Goal: Information Seeking & Learning: Learn about a topic

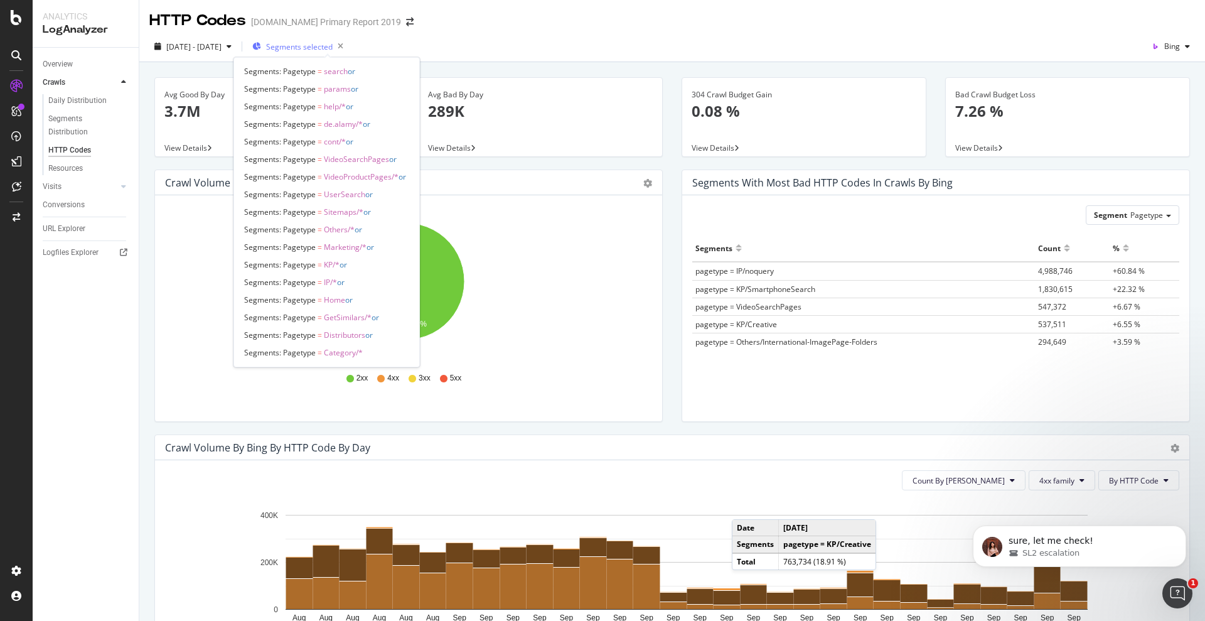
click at [328, 41] on span "Segments selected" at bounding box center [299, 46] width 67 height 11
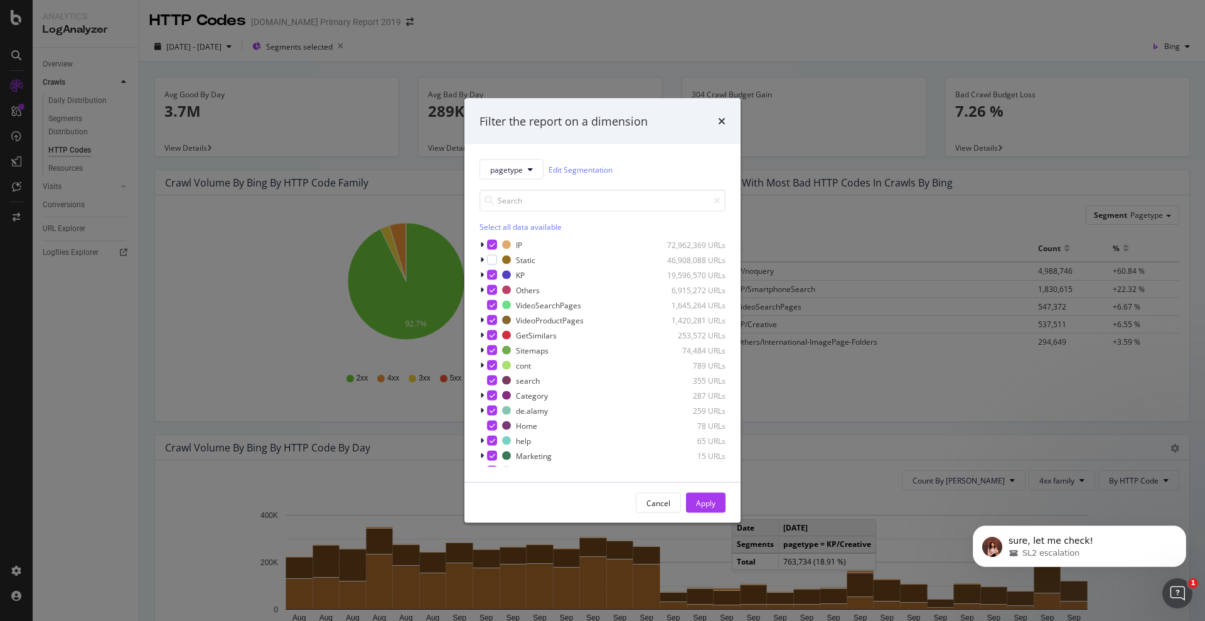
click at [380, 43] on div "Filter the report on a dimension pagetype Edit Segmentation Select all data ava…" at bounding box center [602, 310] width 1205 height 621
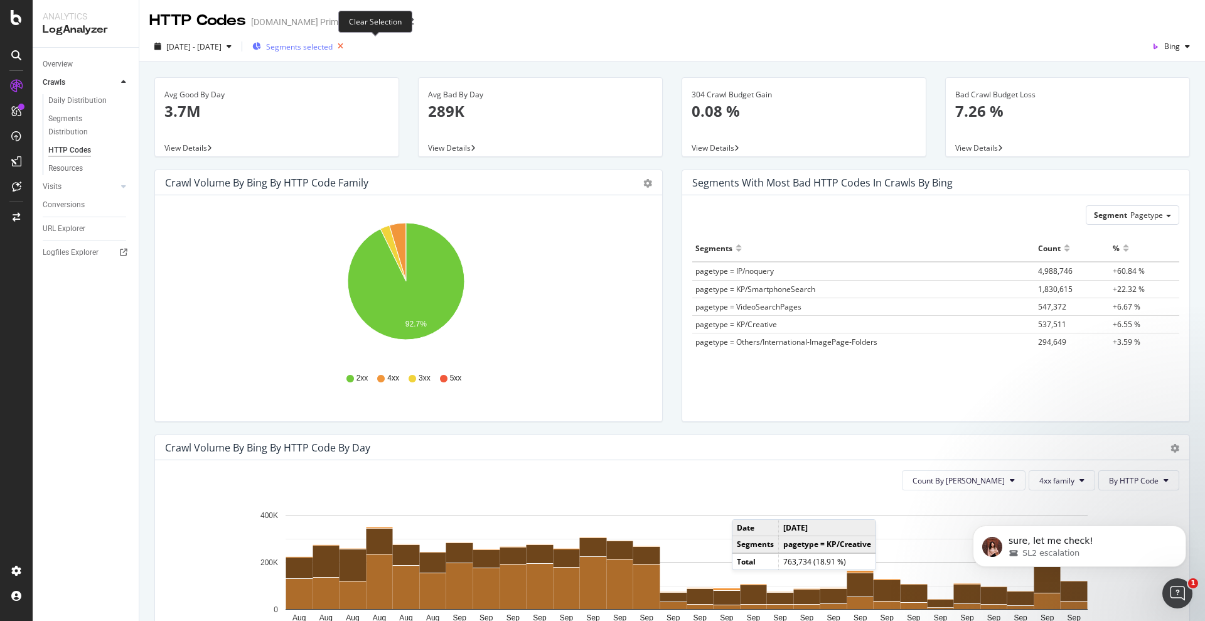
click at [348, 45] on icon "button" at bounding box center [341, 47] width 16 height 18
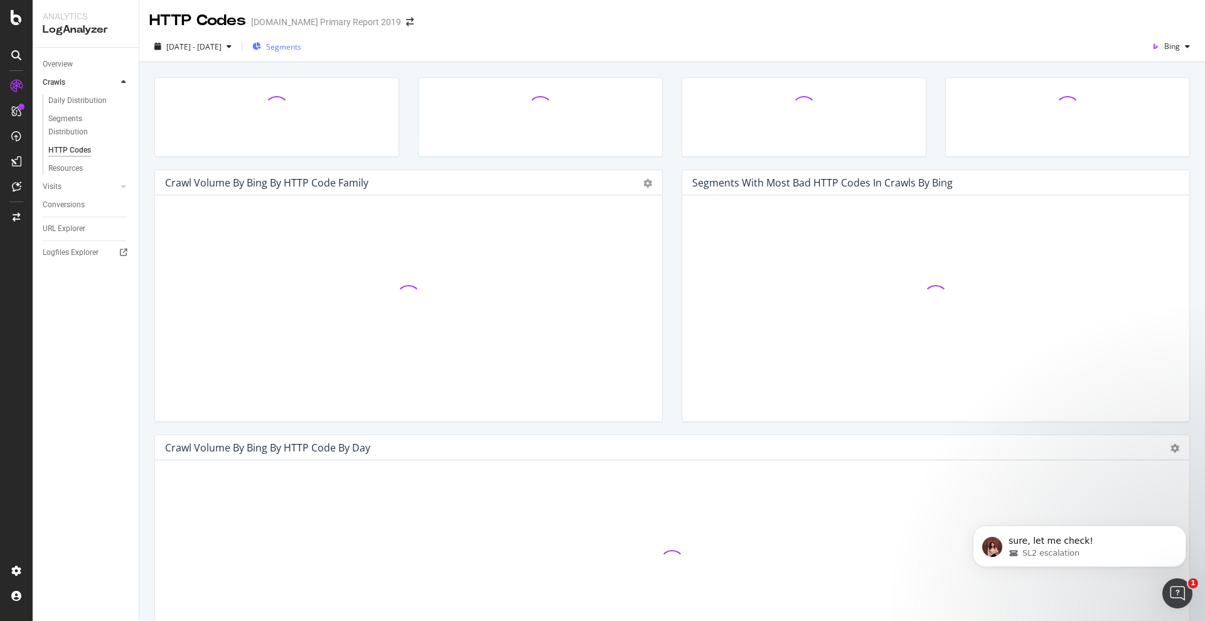
click at [301, 46] on span "Segments" at bounding box center [283, 46] width 35 height 11
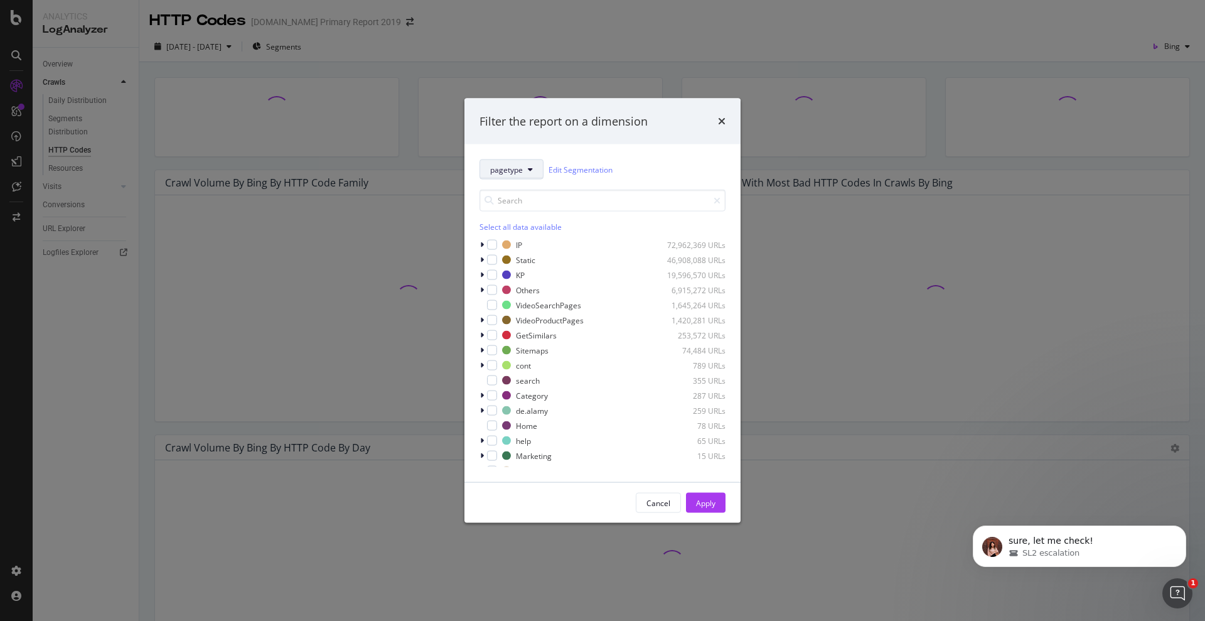
click at [515, 164] on span "pagetype" at bounding box center [506, 169] width 33 height 11
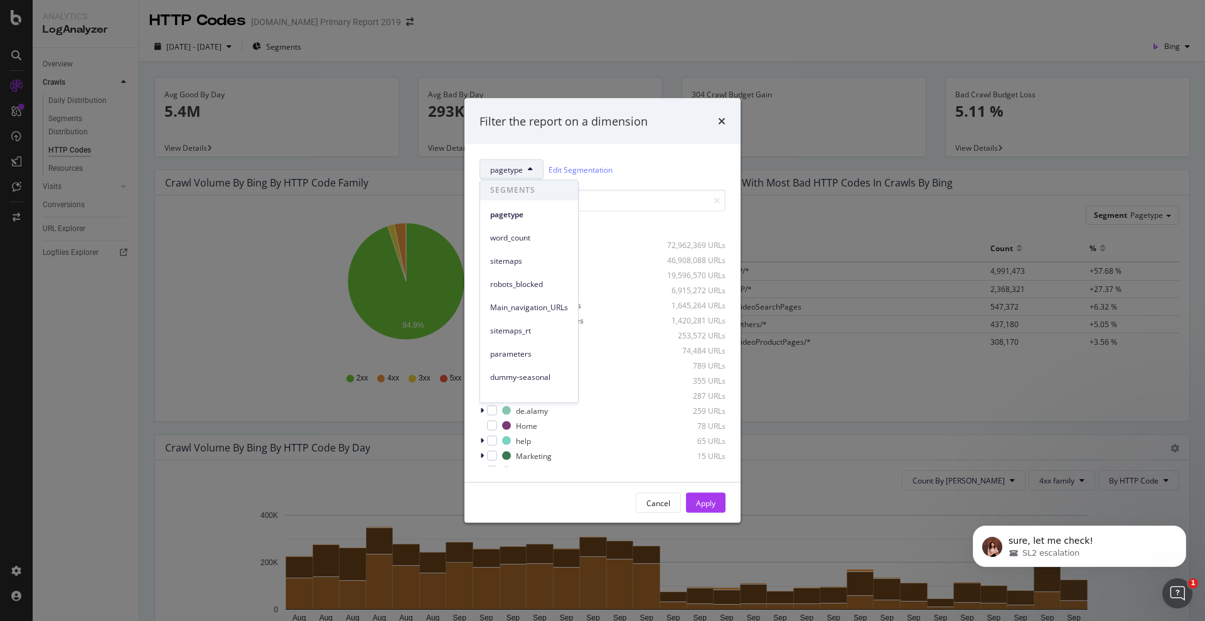
scroll to position [151, 0]
click at [529, 271] on span "pagetype-images" at bounding box center [529, 272] width 78 height 11
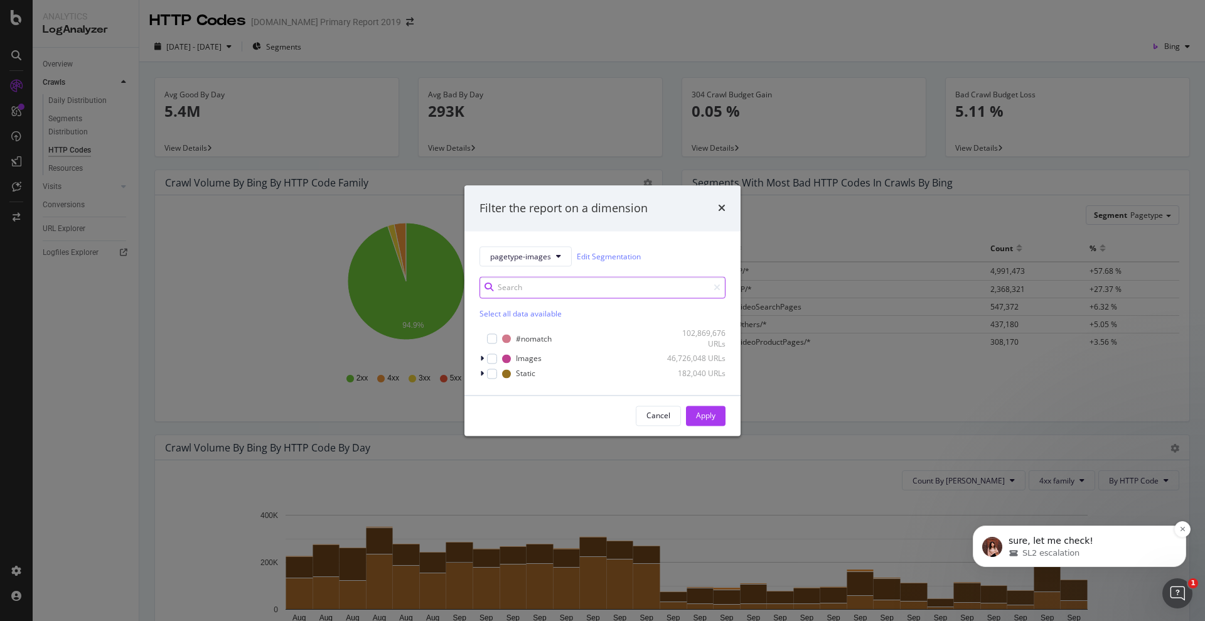
click at [1104, 550] on div "SL2 escalation" at bounding box center [1089, 552] width 162 height 11
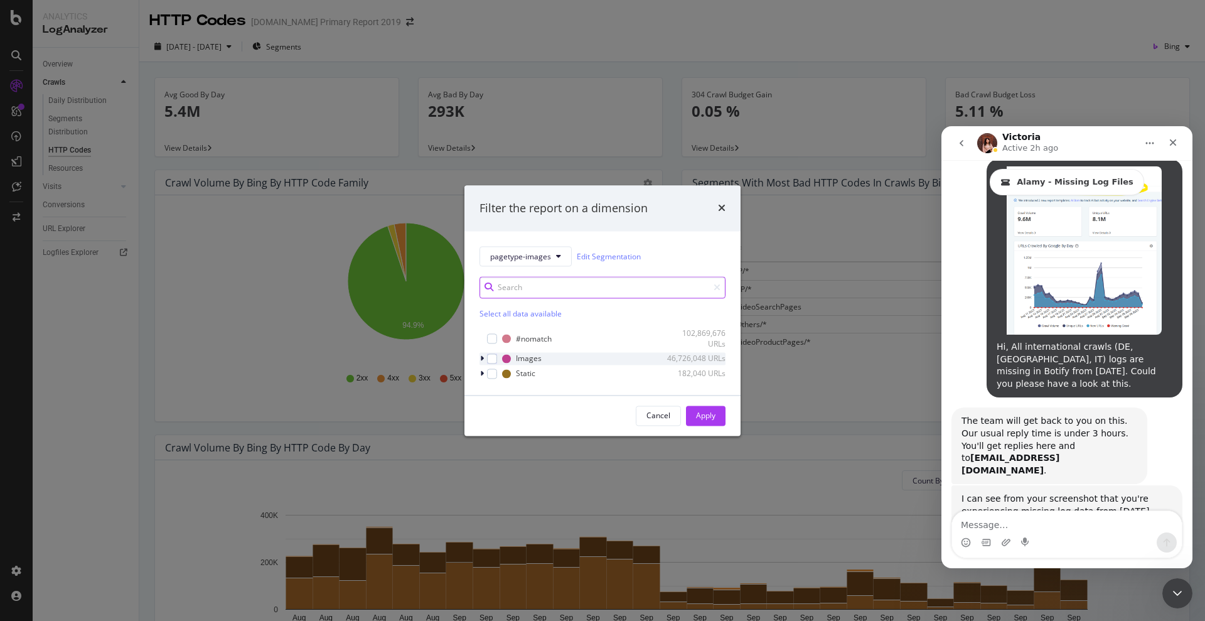
scroll to position [3063, 0]
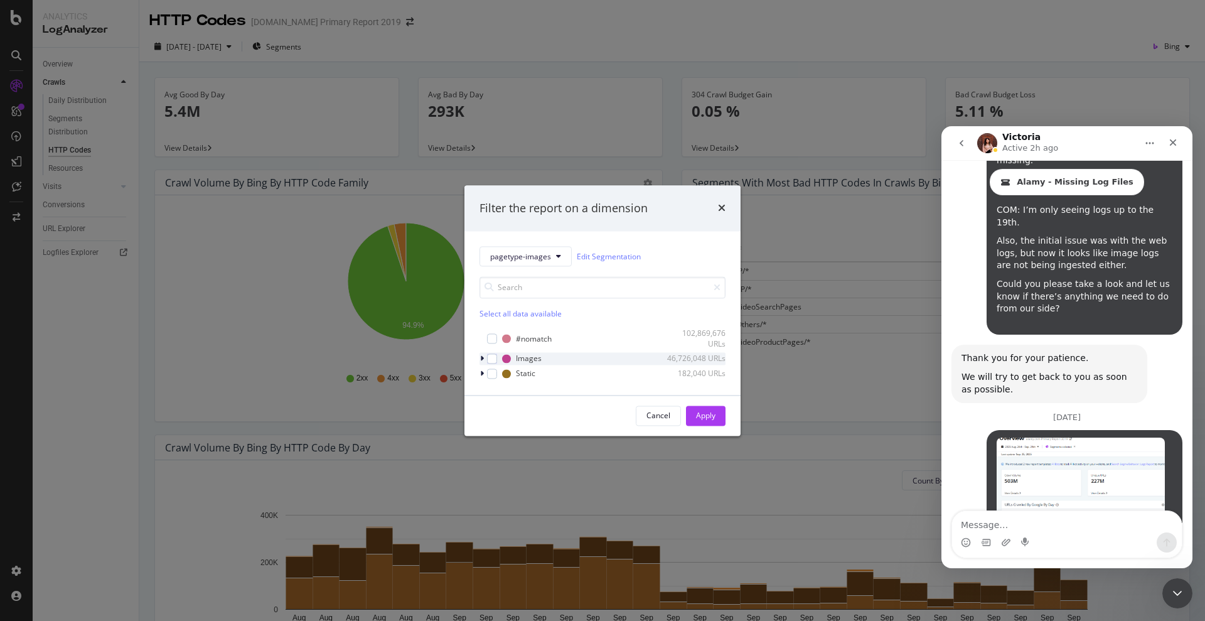
click at [481, 358] on icon "modal" at bounding box center [482, 359] width 4 height 8
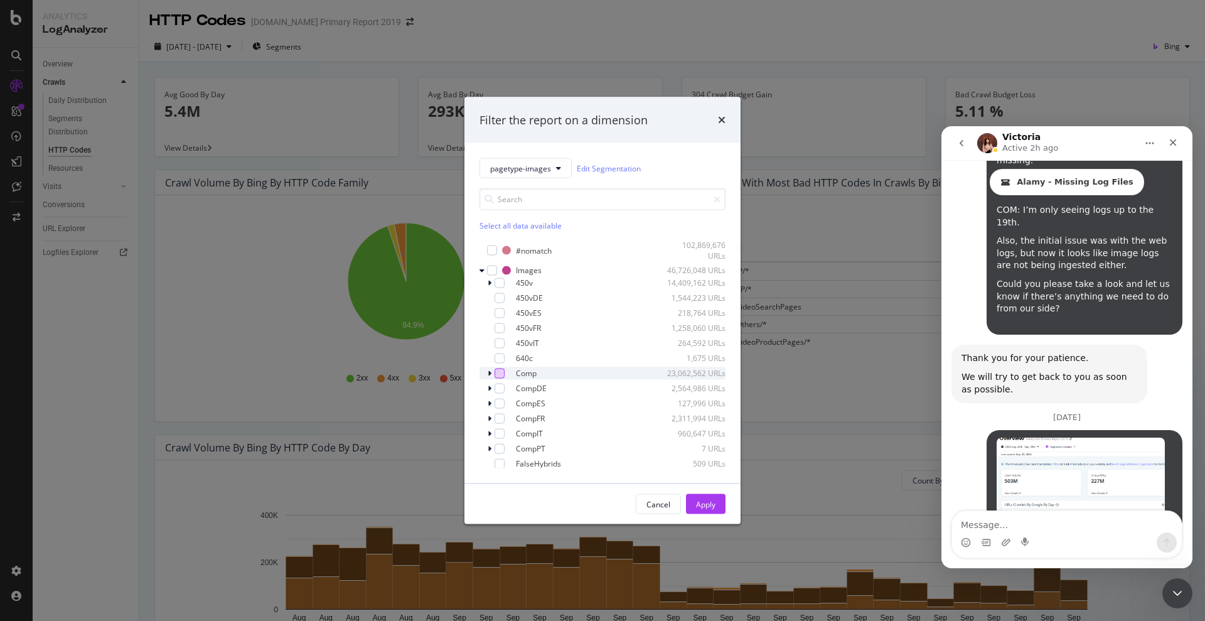
click at [496, 371] on div "modal" at bounding box center [499, 373] width 10 height 10
click at [501, 389] on div "modal" at bounding box center [499, 388] width 10 height 10
click at [501, 405] on div "modal" at bounding box center [499, 403] width 10 height 10
click at [501, 418] on div "modal" at bounding box center [499, 418] width 10 height 10
click at [504, 435] on div "modal" at bounding box center [499, 433] width 10 height 10
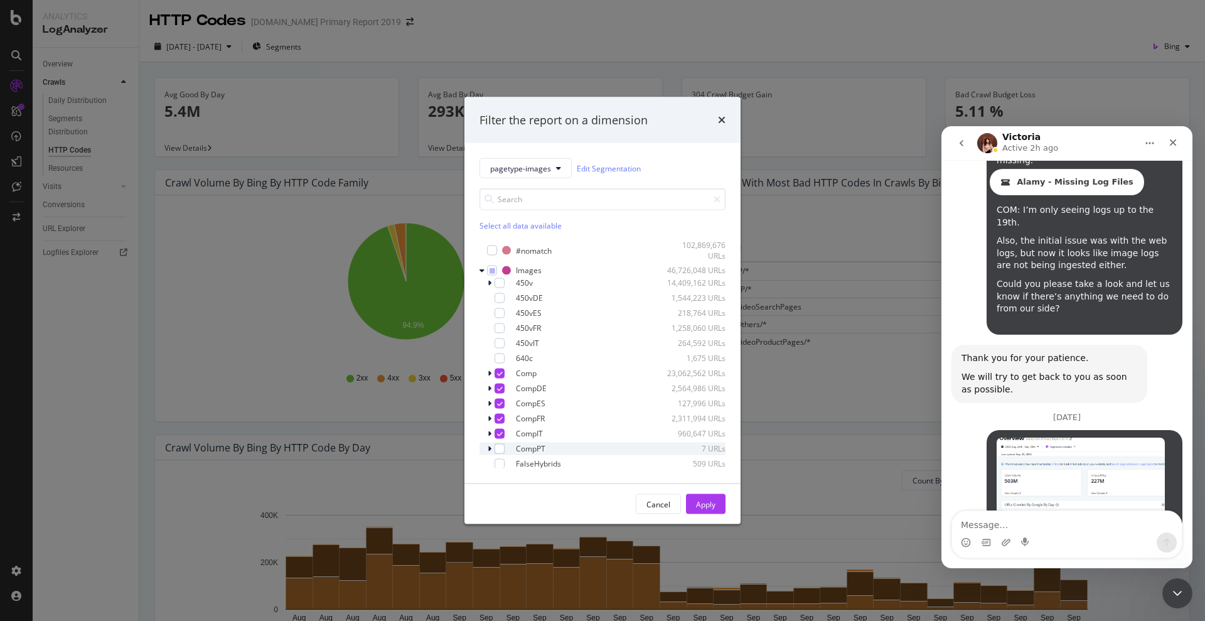
click at [506, 447] on div "CompPT 7 URLs" at bounding box center [602, 448] width 246 height 13
click at [501, 447] on div "modal" at bounding box center [499, 448] width 10 height 10
click at [696, 502] on div "Apply" at bounding box center [705, 503] width 19 height 11
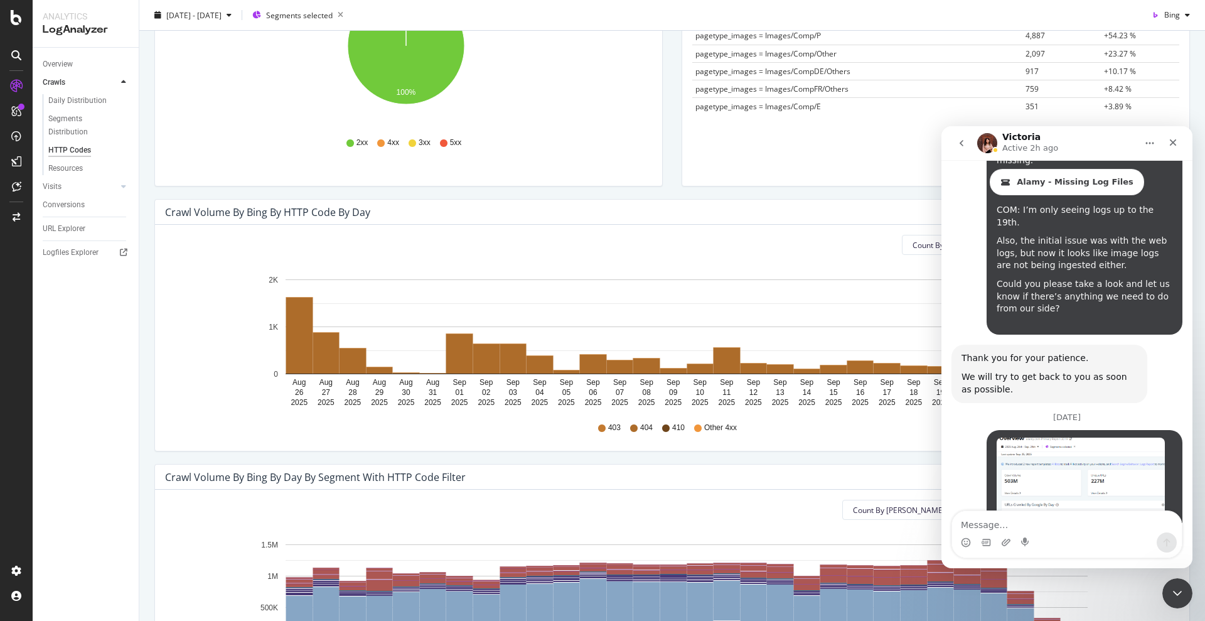
scroll to position [78, 0]
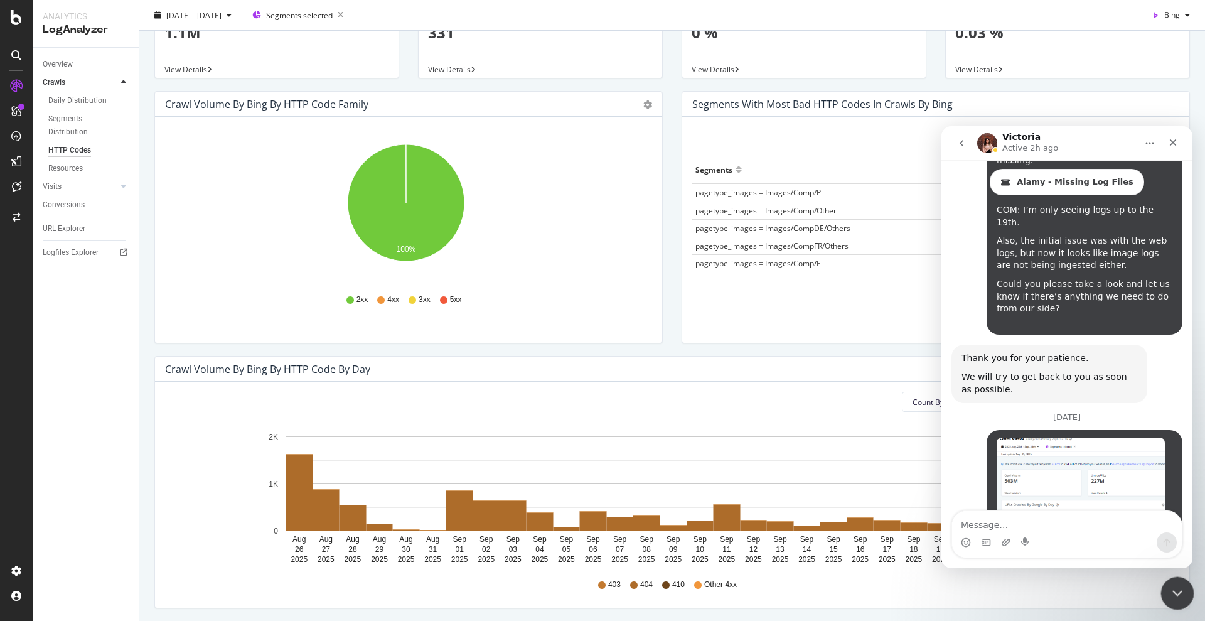
click at [1171, 604] on div "Close Intercom Messenger" at bounding box center [1175, 591] width 30 height 30
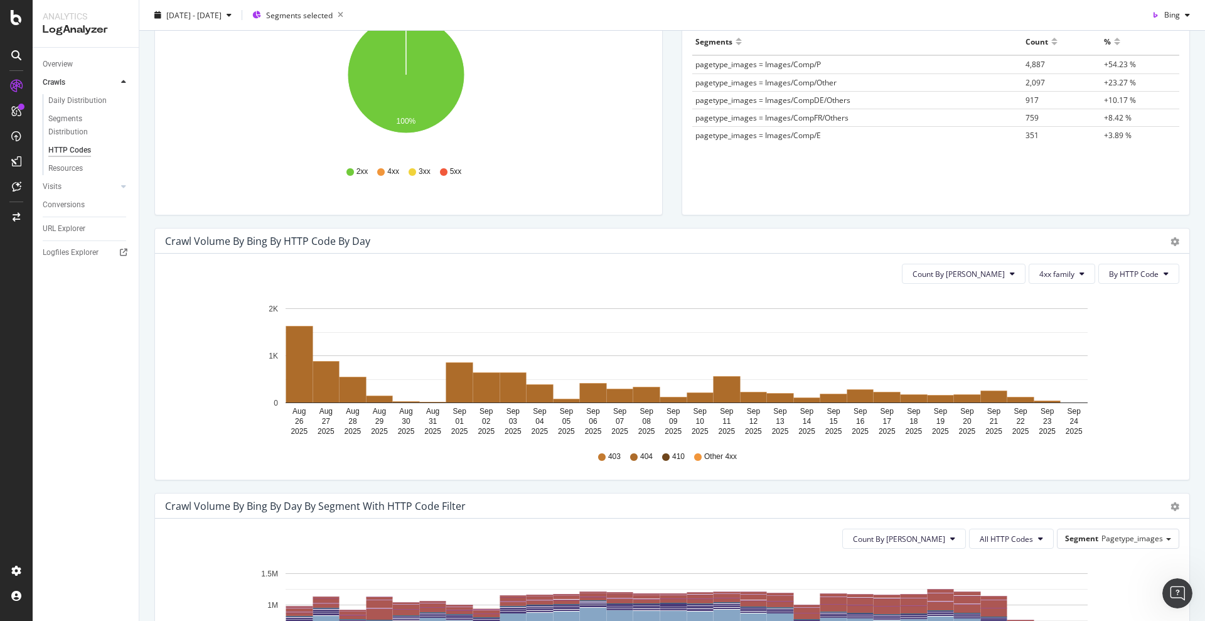
scroll to position [50, 0]
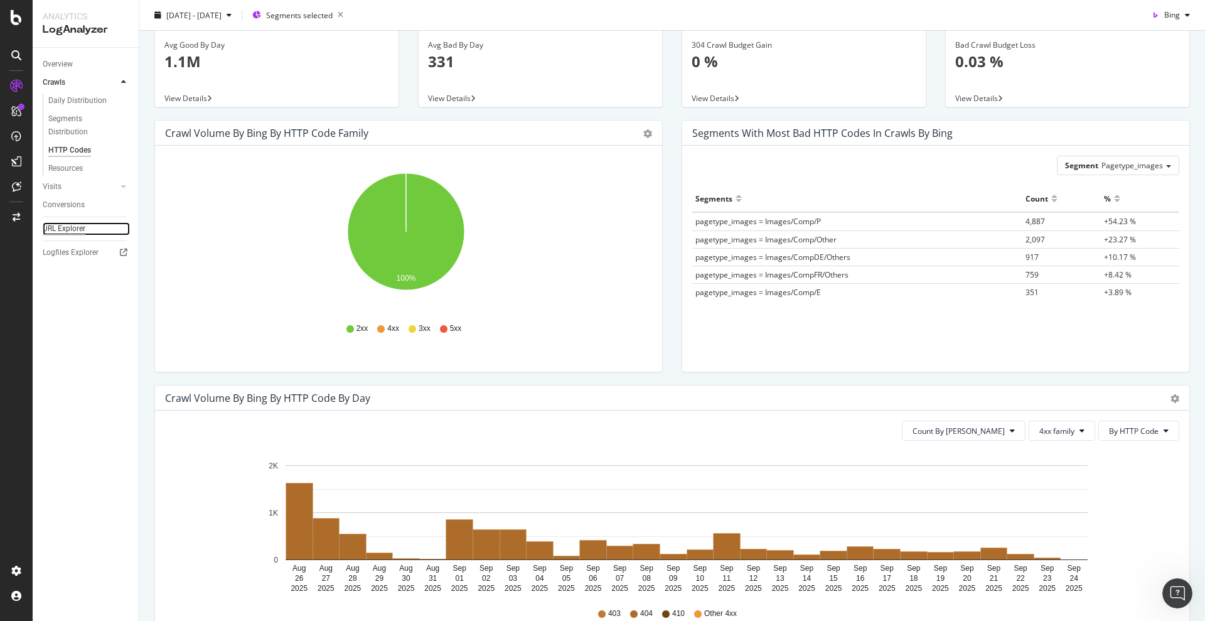
click at [75, 230] on div "URL Explorer" at bounding box center [64, 228] width 43 height 13
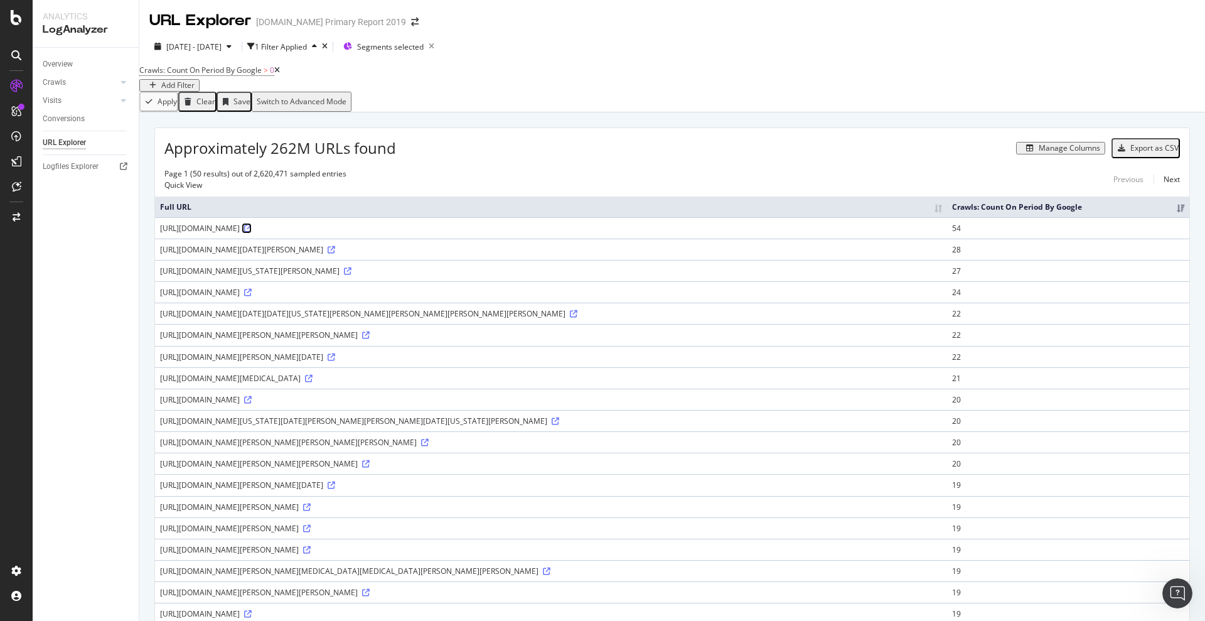
click at [252, 232] on icon at bounding box center [248, 229] width 8 height 8
click at [370, 467] on icon at bounding box center [366, 464] width 8 height 8
click at [351, 275] on icon at bounding box center [348, 271] width 8 height 8
click at [284, 447] on div "https://c8.alamy.com/compit/2nkbr62/1924-ca-milano-italia-donna-rachele-guidi-1…" at bounding box center [551, 442] width 782 height 11
click at [421, 446] on icon at bounding box center [425, 443] width 8 height 8
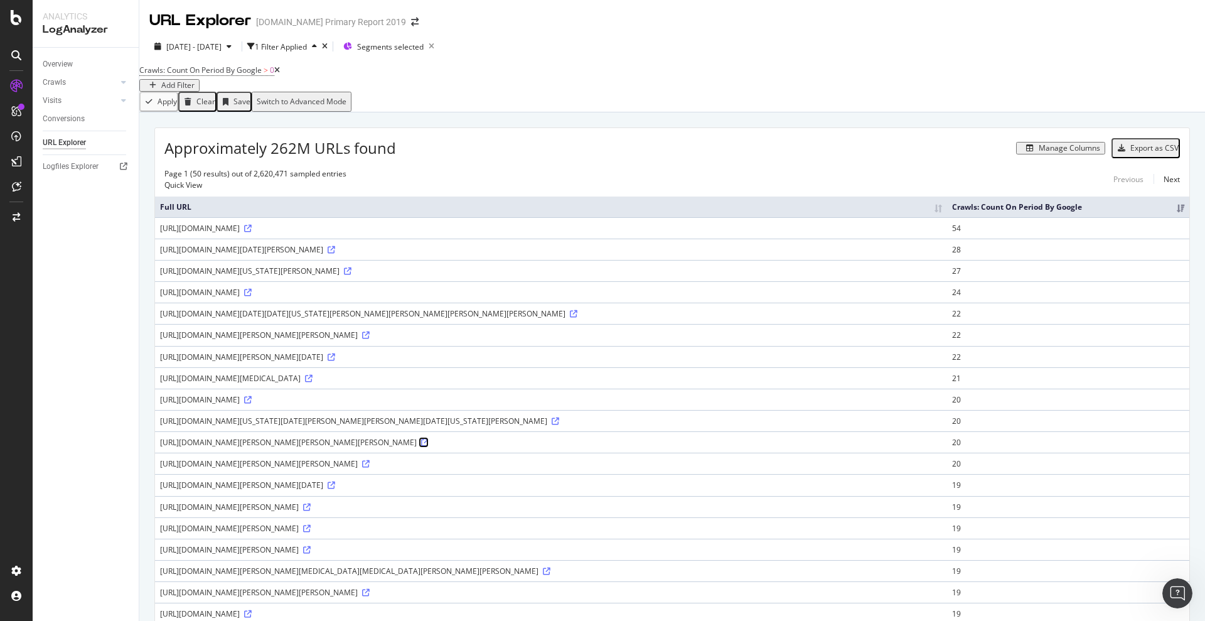
scroll to position [235, 0]
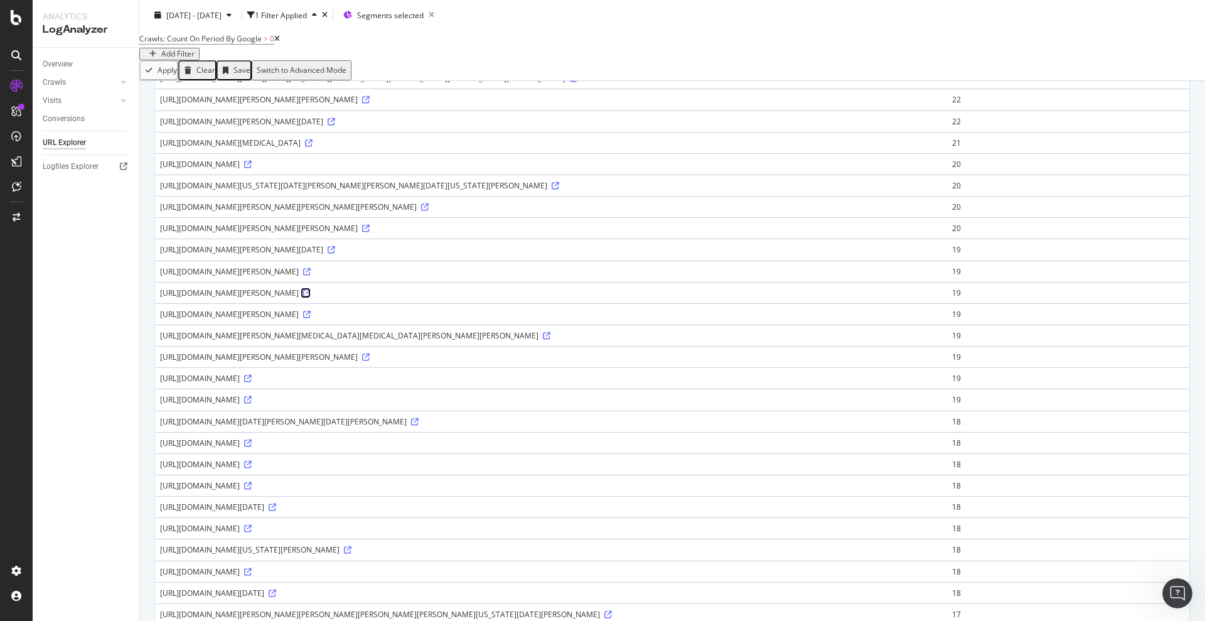
click at [311, 297] on icon at bounding box center [307, 293] width 8 height 8
click at [252, 447] on icon at bounding box center [248, 443] width 8 height 8
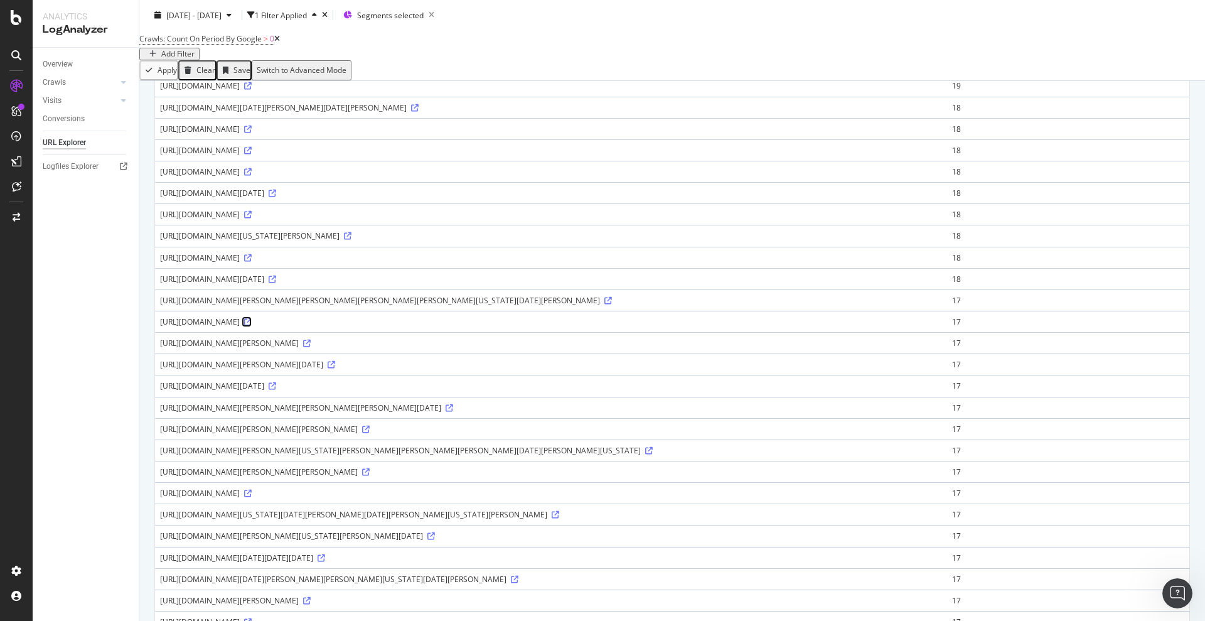
click at [252, 326] on icon at bounding box center [248, 322] width 8 height 8
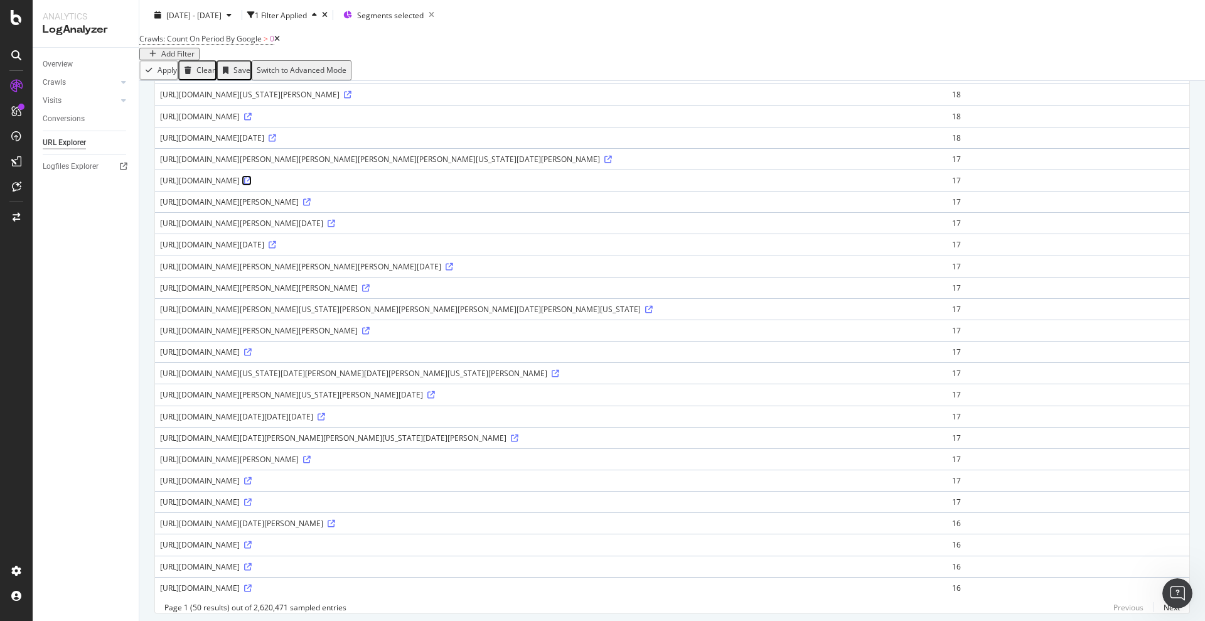
scroll to position [0, 0]
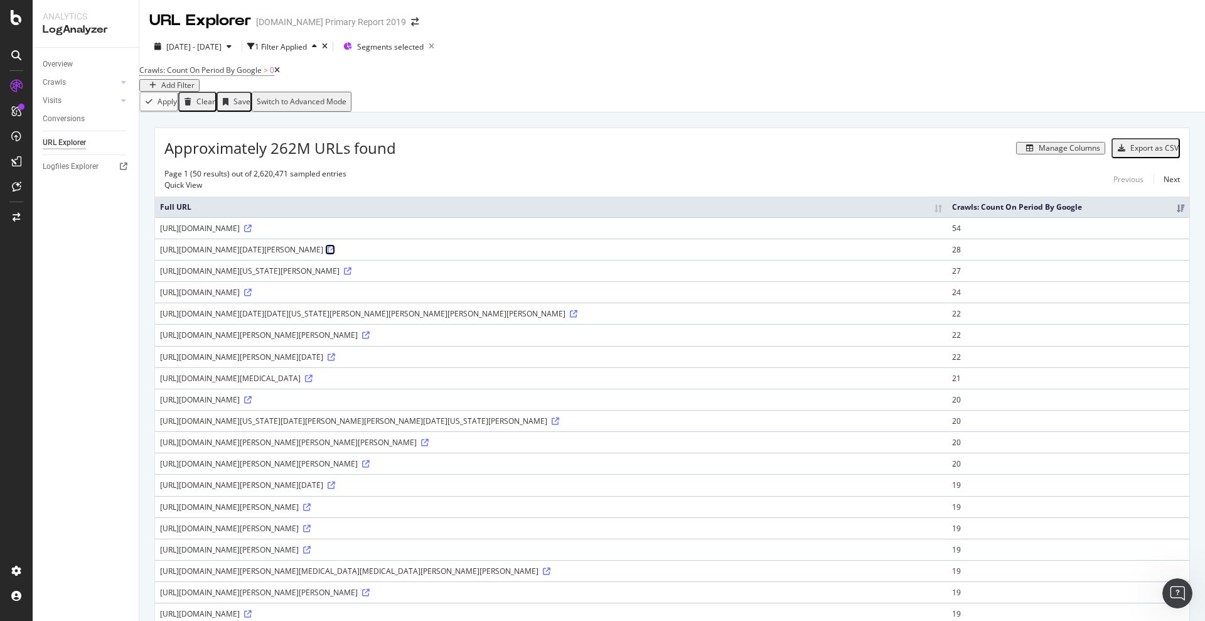
click at [335, 253] on icon at bounding box center [332, 250] width 8 height 8
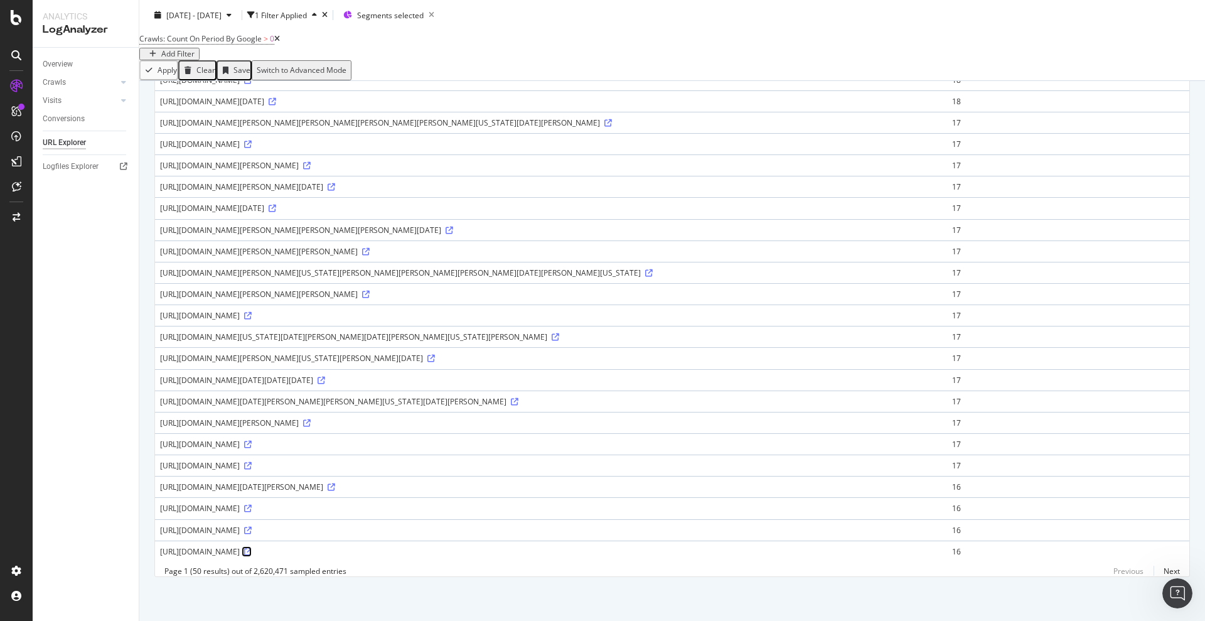
click at [252, 548] on icon at bounding box center [248, 552] width 8 height 8
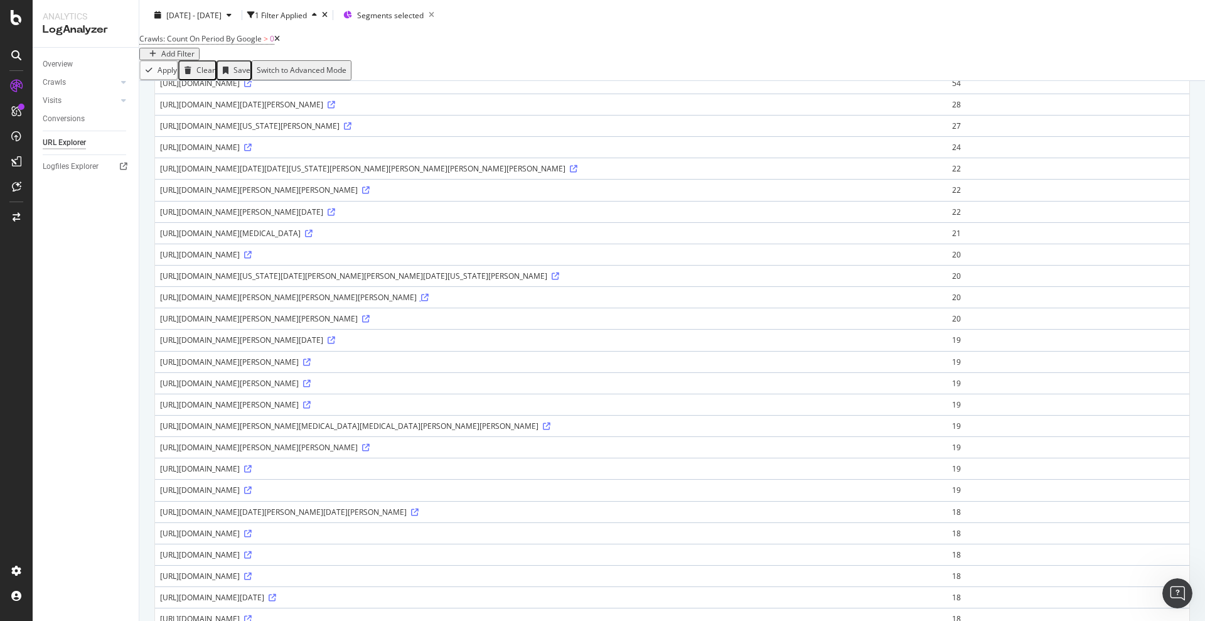
scroll to position [0, 0]
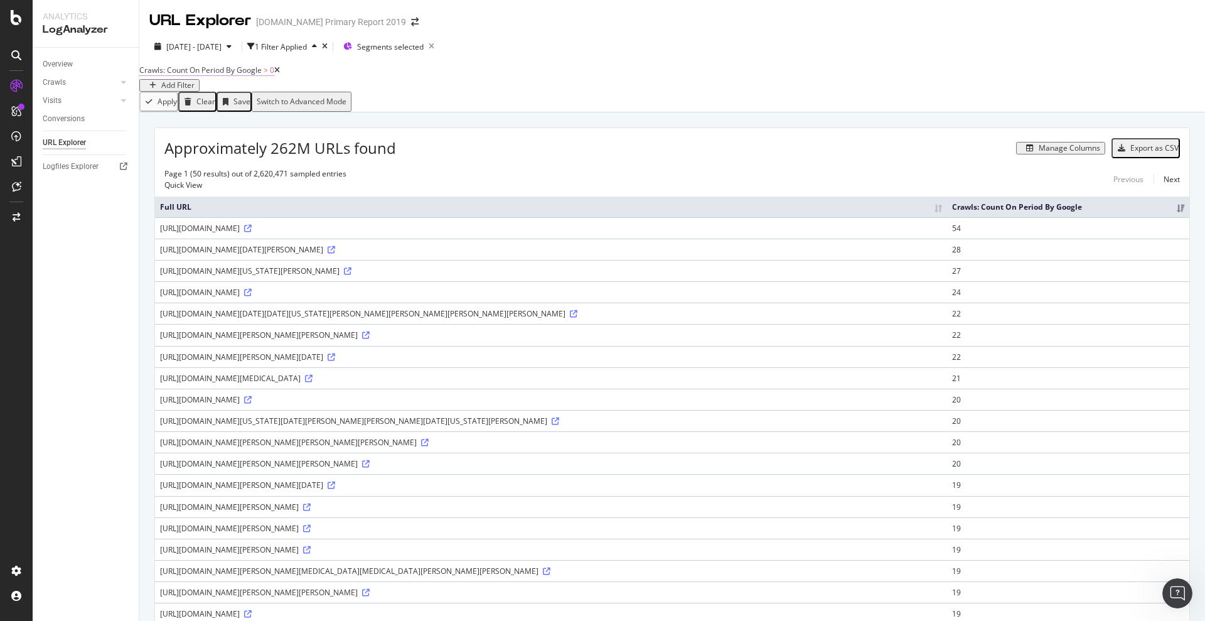
click at [239, 75] on span "Crawls: Count On Period By Google" at bounding box center [200, 70] width 122 height 11
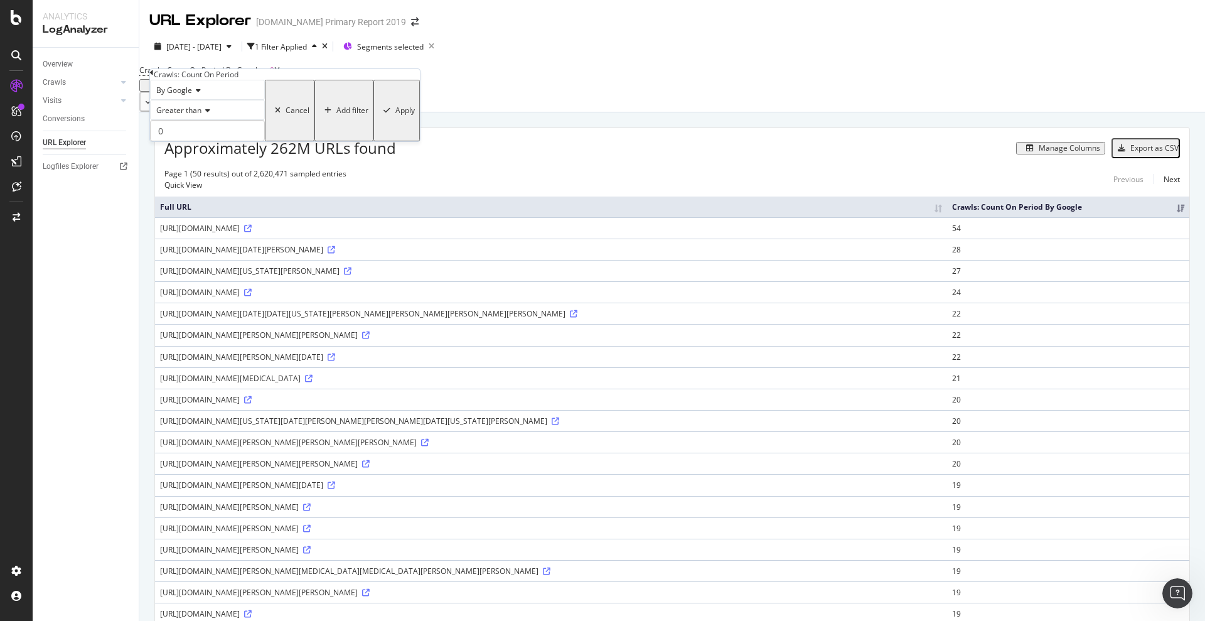
click at [191, 95] on span "By Google" at bounding box center [174, 90] width 36 height 11
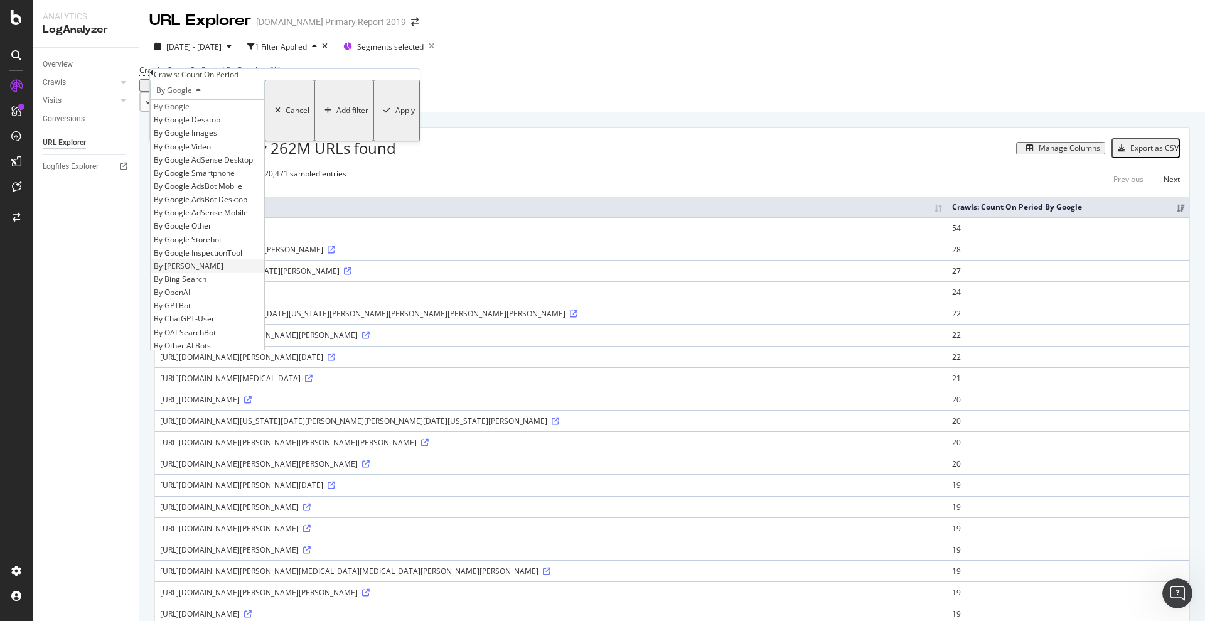
click at [209, 272] on div "By Bing" at bounding box center [208, 265] width 114 height 13
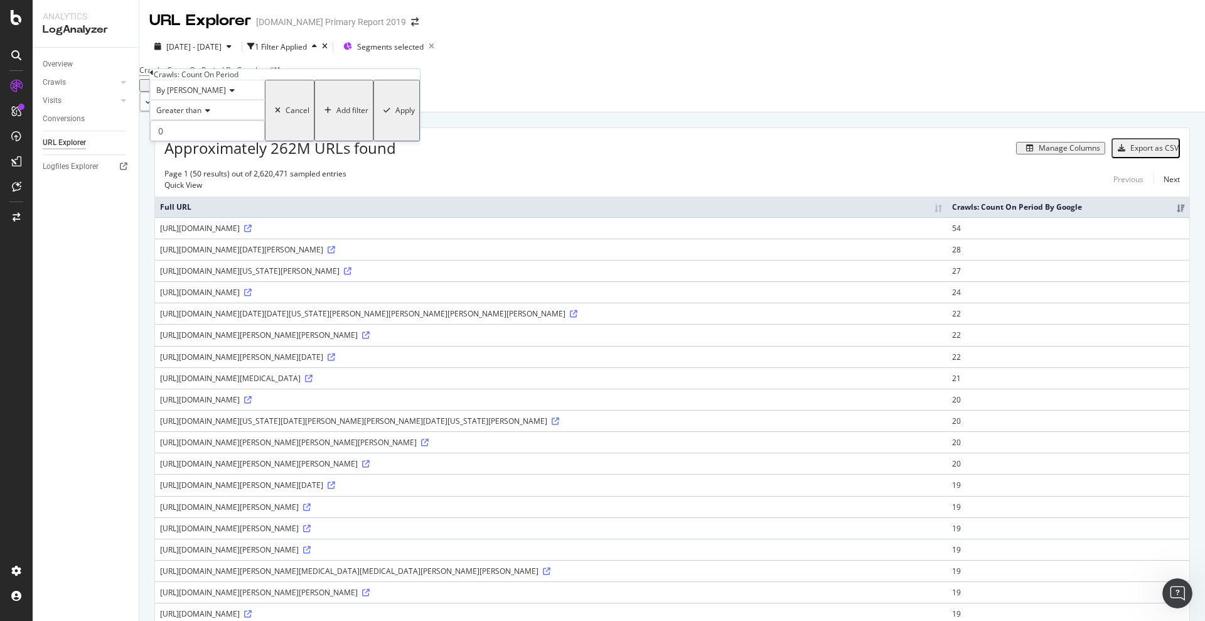
click at [395, 115] on div "Apply" at bounding box center [404, 110] width 19 height 9
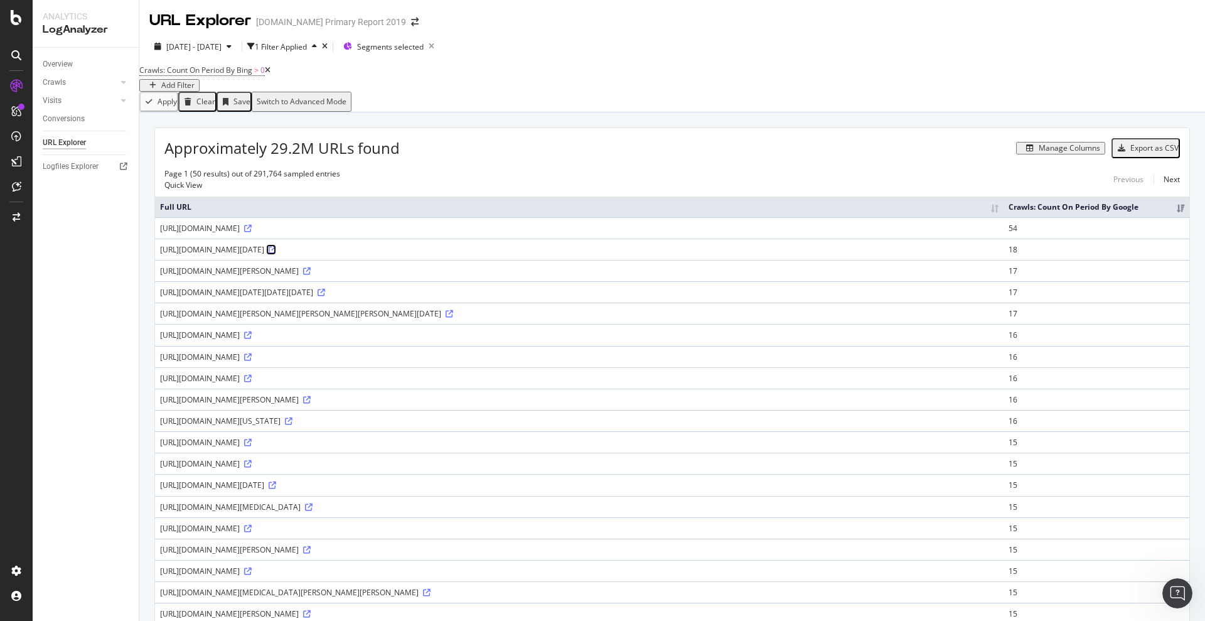
click at [276, 253] on icon at bounding box center [273, 250] width 8 height 8
click at [252, 232] on icon at bounding box center [248, 229] width 8 height 8
click at [598, 276] on div "https://c8.alamy.com/comp/ET7HYT/brian-clough-former-middlesbrough-player-and-r…" at bounding box center [579, 270] width 838 height 11
click at [311, 275] on icon at bounding box center [307, 271] width 8 height 8
click at [325, 296] on icon at bounding box center [321, 293] width 8 height 8
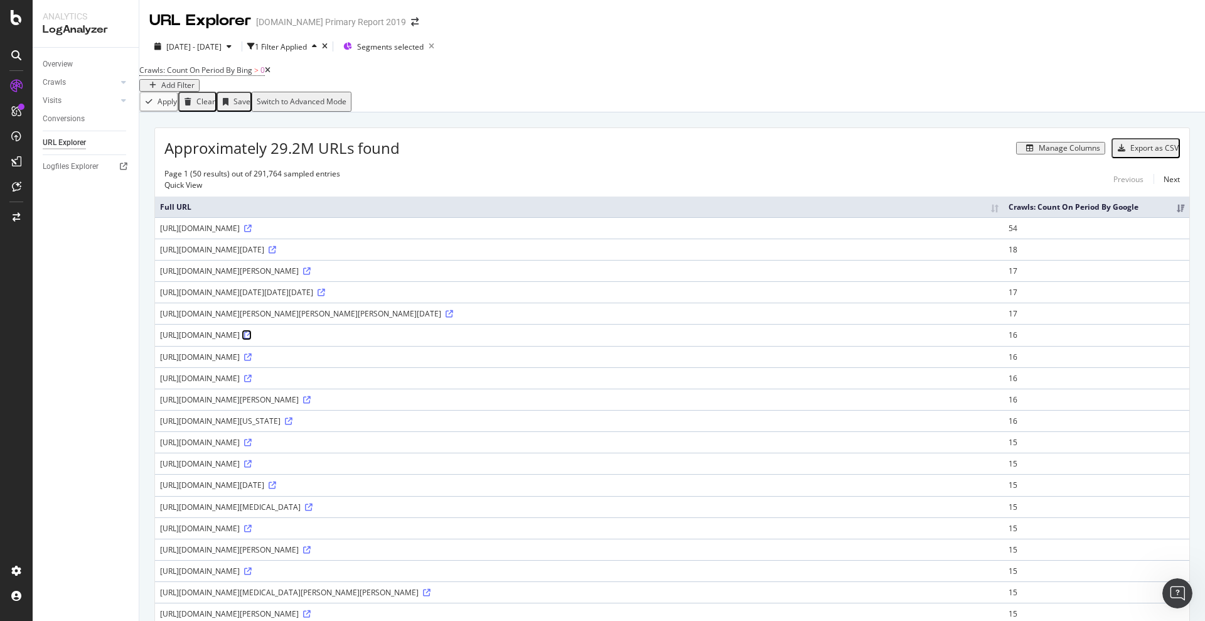
click at [252, 339] on icon at bounding box center [248, 335] width 8 height 8
click at [252, 467] on icon at bounding box center [248, 464] width 8 height 8
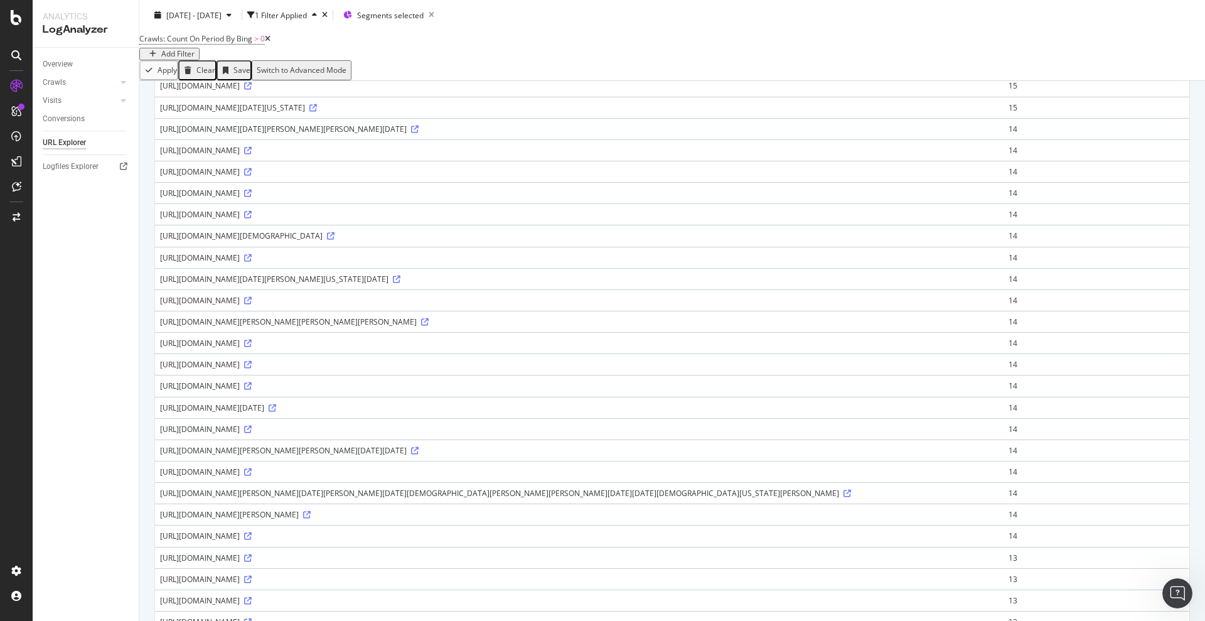
scroll to position [471, 0]
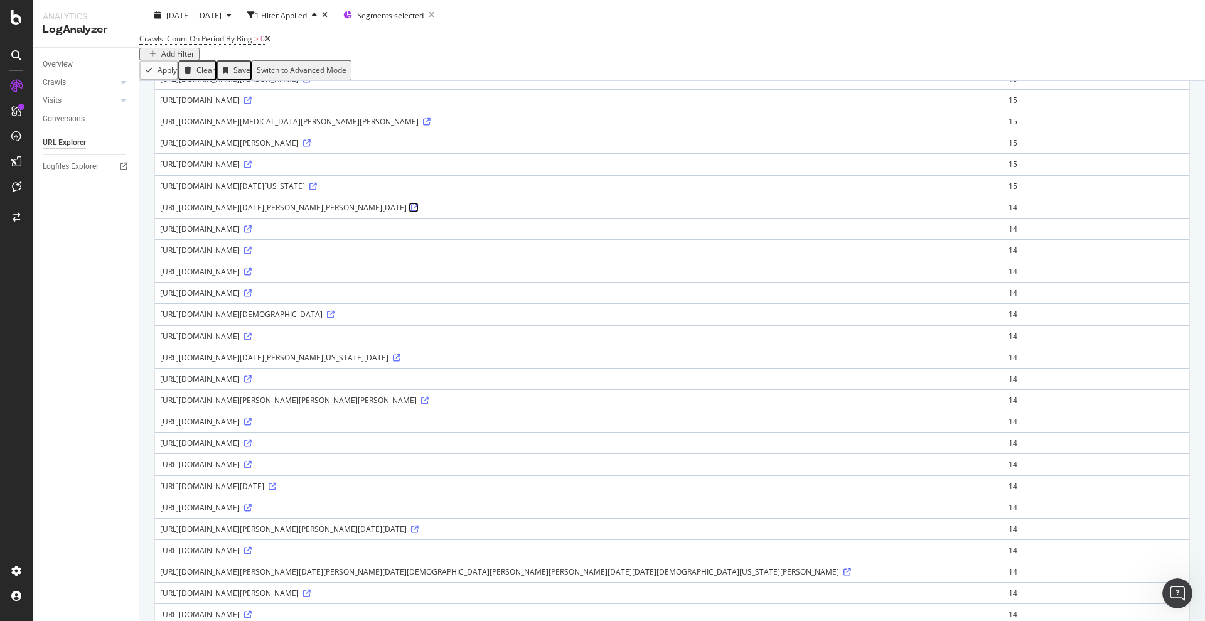
click at [411, 211] on icon at bounding box center [415, 208] width 8 height 8
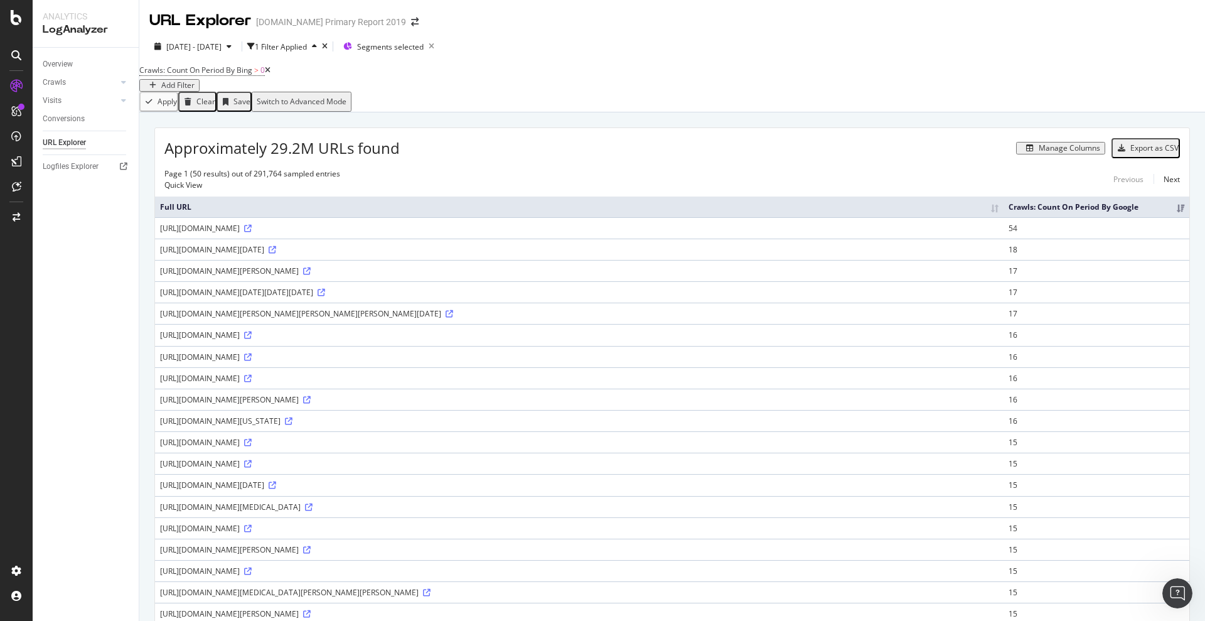
scroll to position [491, 0]
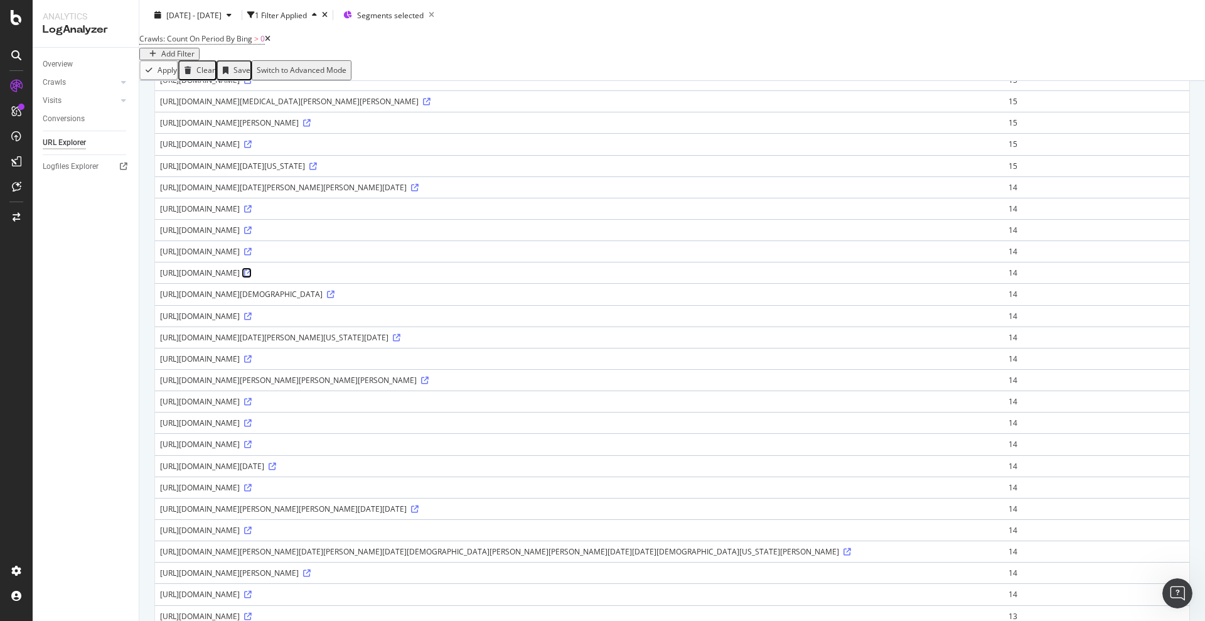
click at [252, 278] on link at bounding box center [246, 272] width 9 height 11
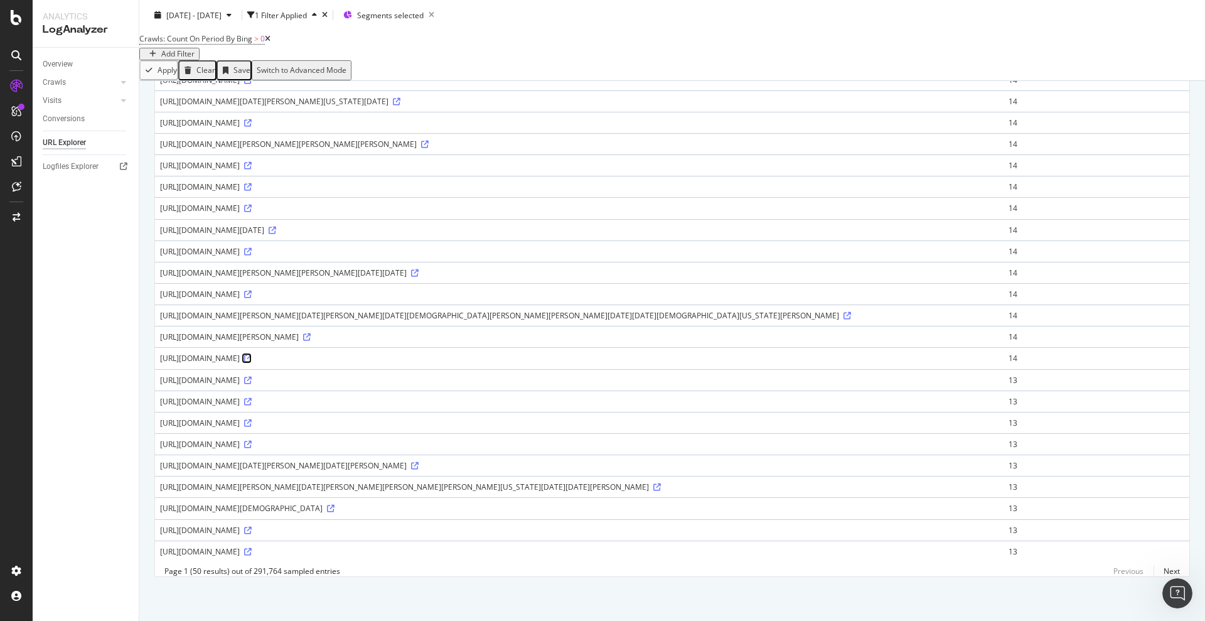
click at [252, 355] on icon at bounding box center [248, 359] width 8 height 8
click at [334, 504] on icon at bounding box center [331, 508] width 8 height 8
click at [252, 526] on icon at bounding box center [248, 530] width 8 height 8
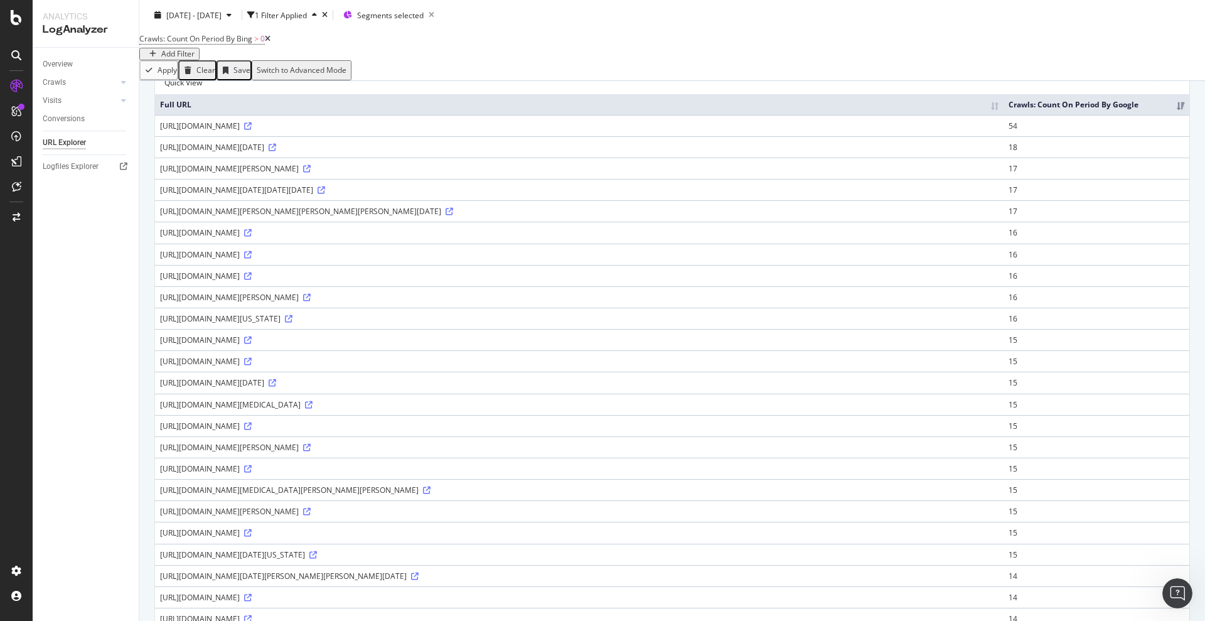
scroll to position [0, 0]
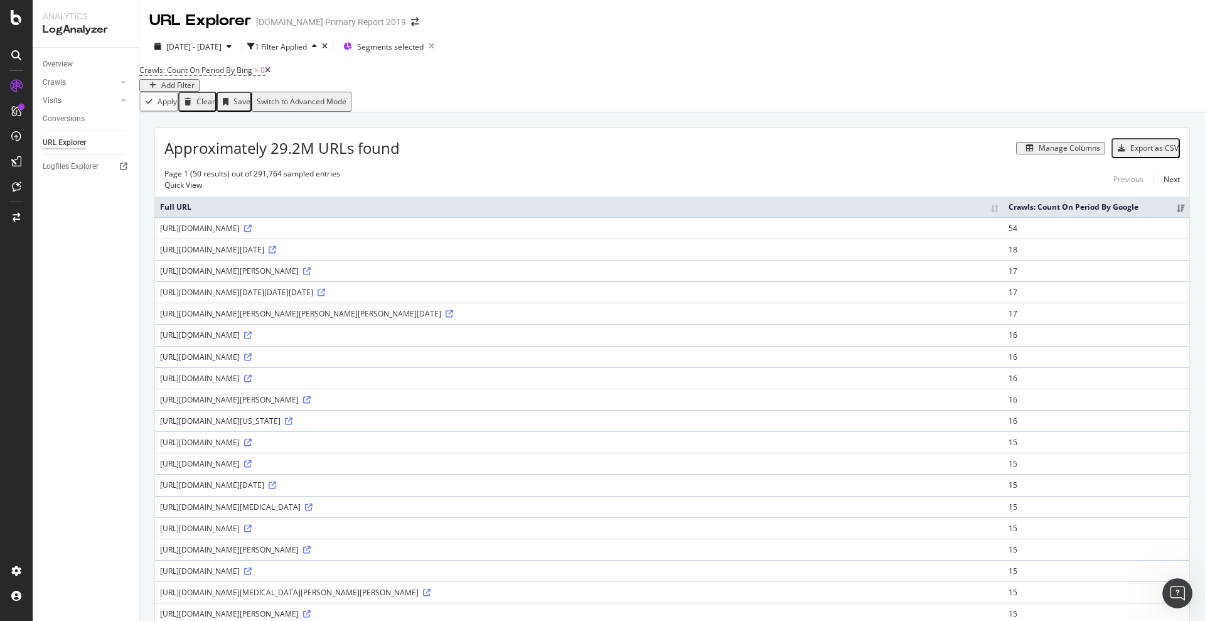
click at [1130, 152] on div "Export as CSV" at bounding box center [1154, 148] width 48 height 9
click at [346, 105] on div "Switch to Advanced Mode" at bounding box center [302, 101] width 90 height 9
click at [354, 106] on div "Switch back to Simple mode" at bounding box center [305, 101] width 97 height 9
click at [346, 106] on div "Switch to Advanced Mode" at bounding box center [302, 101] width 90 height 9
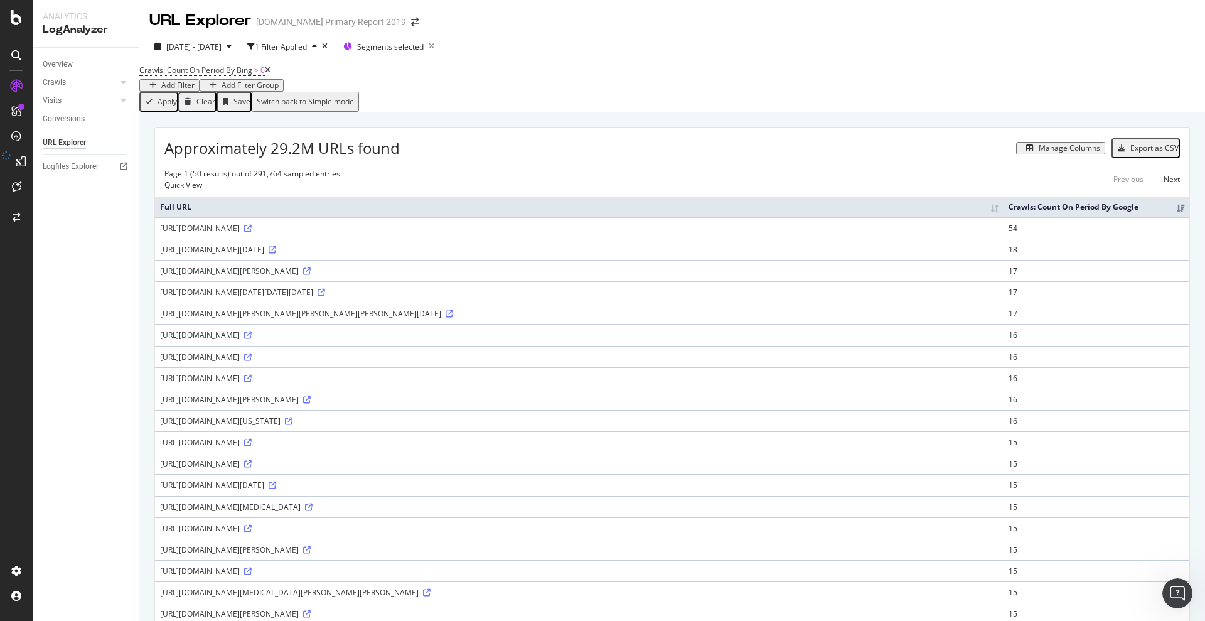
click at [354, 106] on div "Switch back to Simple mode" at bounding box center [305, 101] width 97 height 9
click at [346, 106] on div "Switch to Advanced Mode" at bounding box center [302, 101] width 90 height 9
click at [1134, 152] on div "Export as CSV" at bounding box center [1154, 148] width 48 height 9
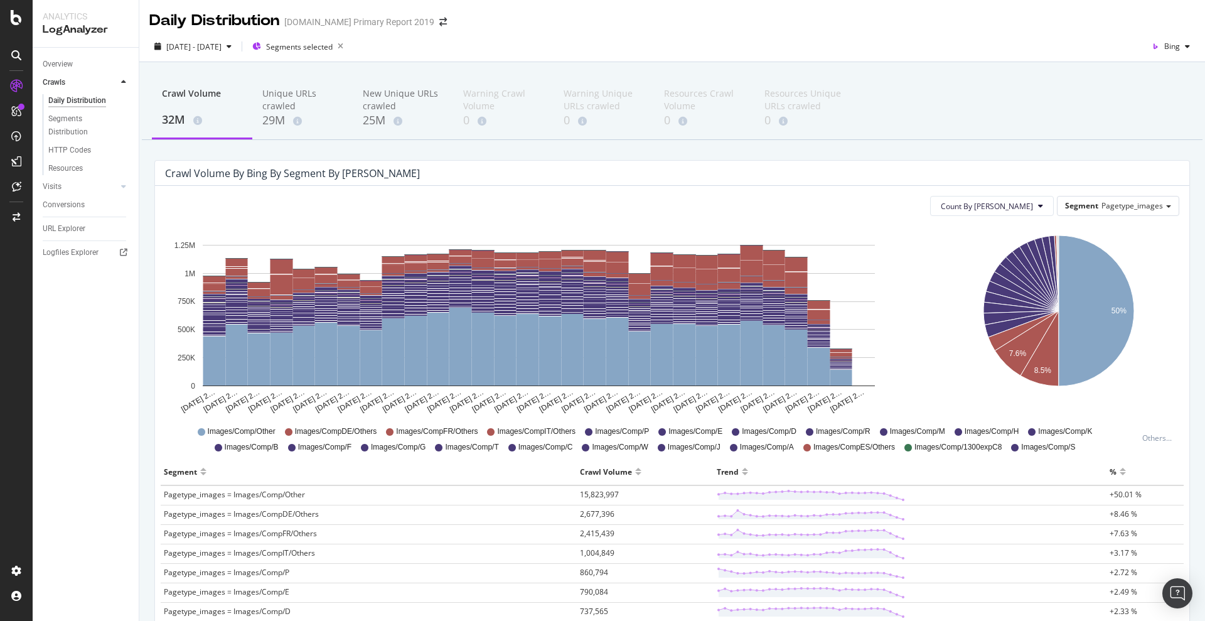
click at [75, 142] on div "HTTP Codes" at bounding box center [91, 150] width 96 height 18
click at [75, 146] on div "HTTP Codes" at bounding box center [69, 150] width 43 height 13
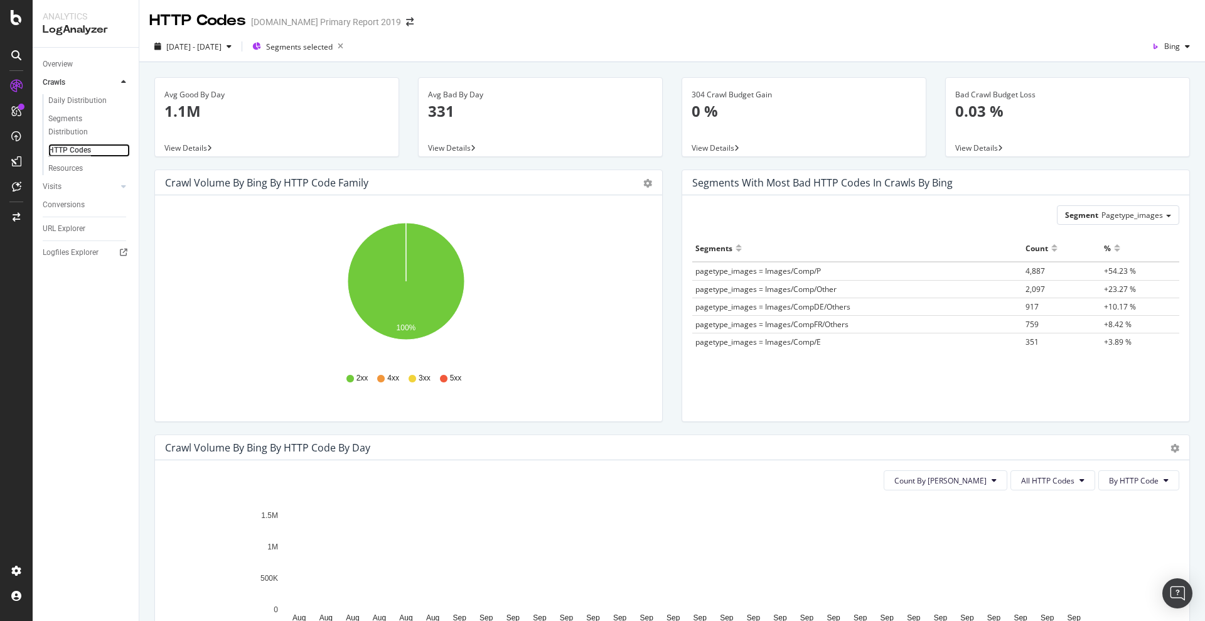
scroll to position [235, 0]
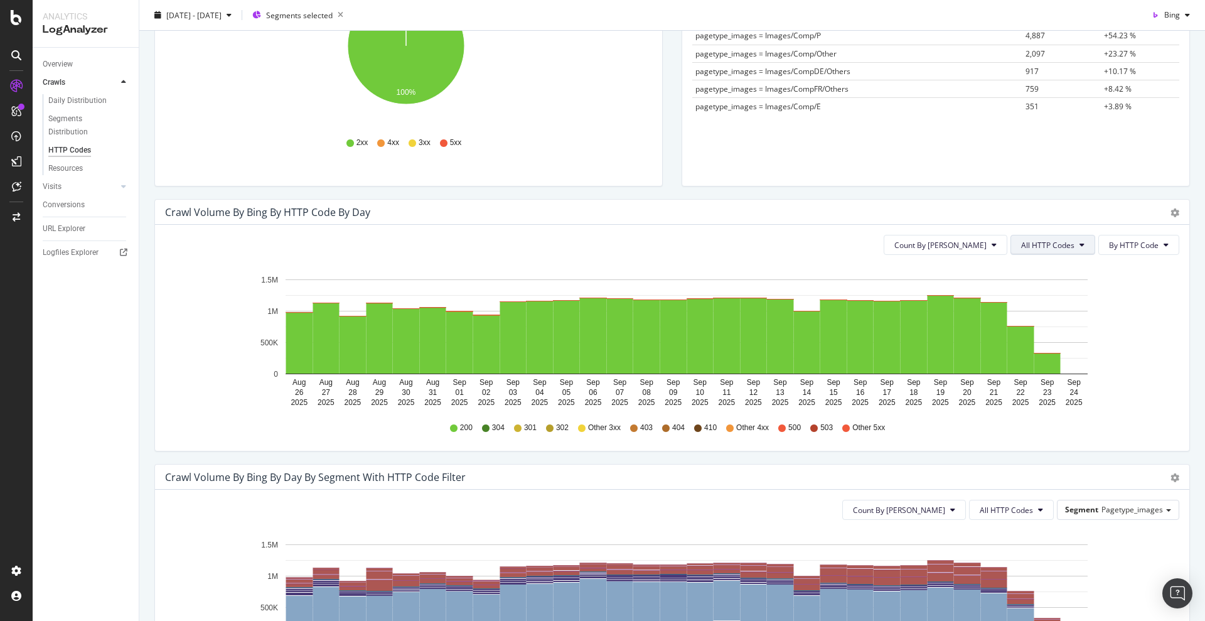
click at [963, 242] on button "All HTTP Codes" at bounding box center [1052, 245] width 85 height 20
click at [963, 307] on div "Bad HTTP Codes" at bounding box center [1042, 316] width 83 height 18
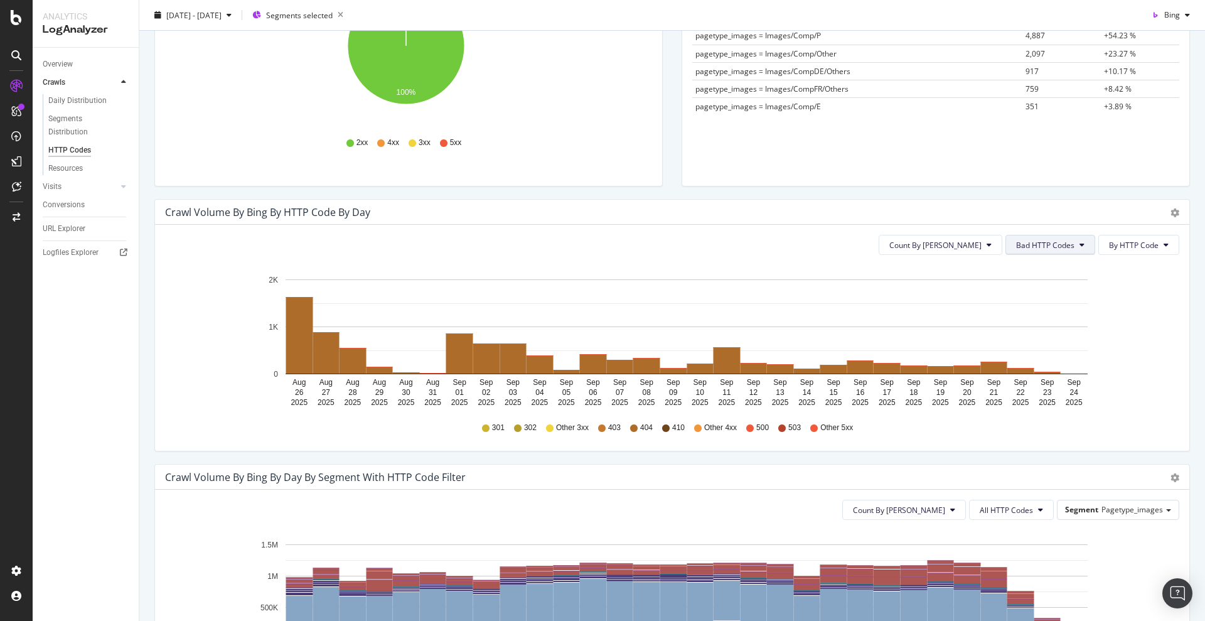
click at [963, 238] on button "Bad HTTP Codes" at bounding box center [1050, 245] width 90 height 20
click at [963, 272] on span "All HTTP Codes" at bounding box center [1037, 269] width 63 height 11
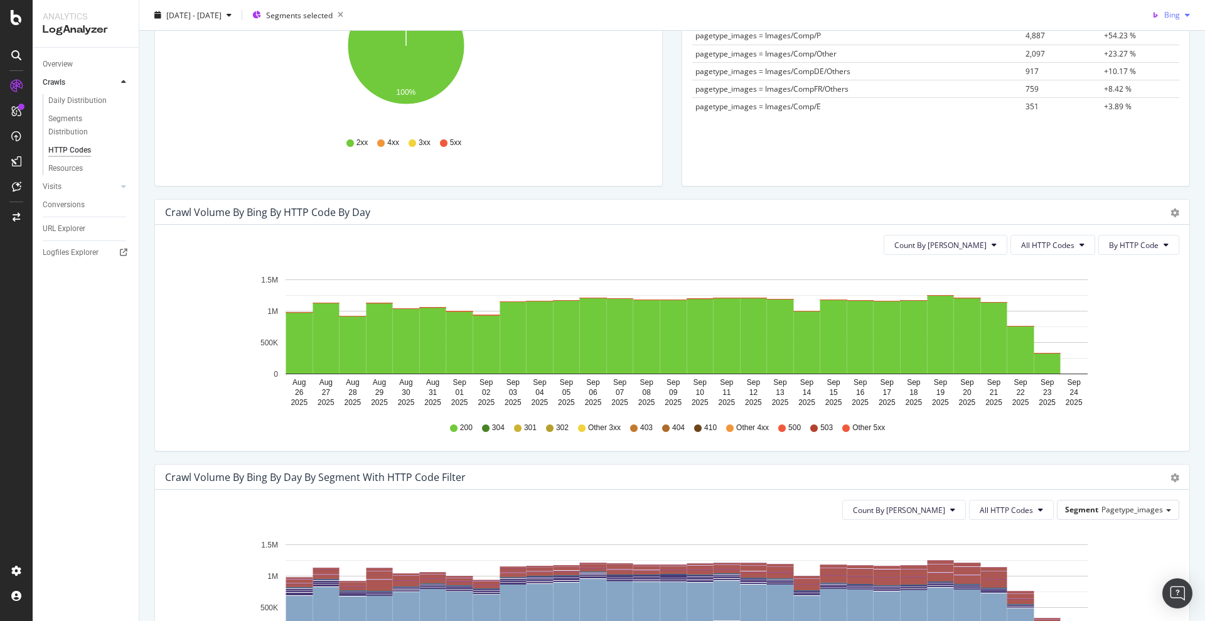
click at [963, 14] on div "button" at bounding box center [1187, 15] width 15 height 8
click at [963, 45] on span at bounding box center [1131, 40] width 15 height 15
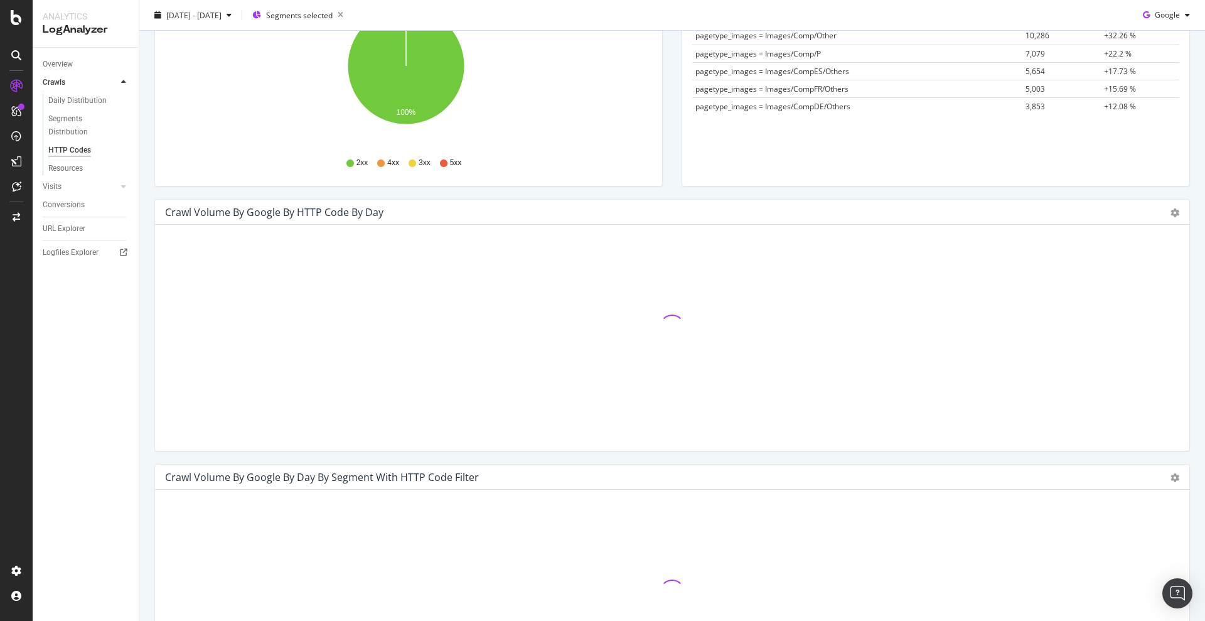
scroll to position [157, 0]
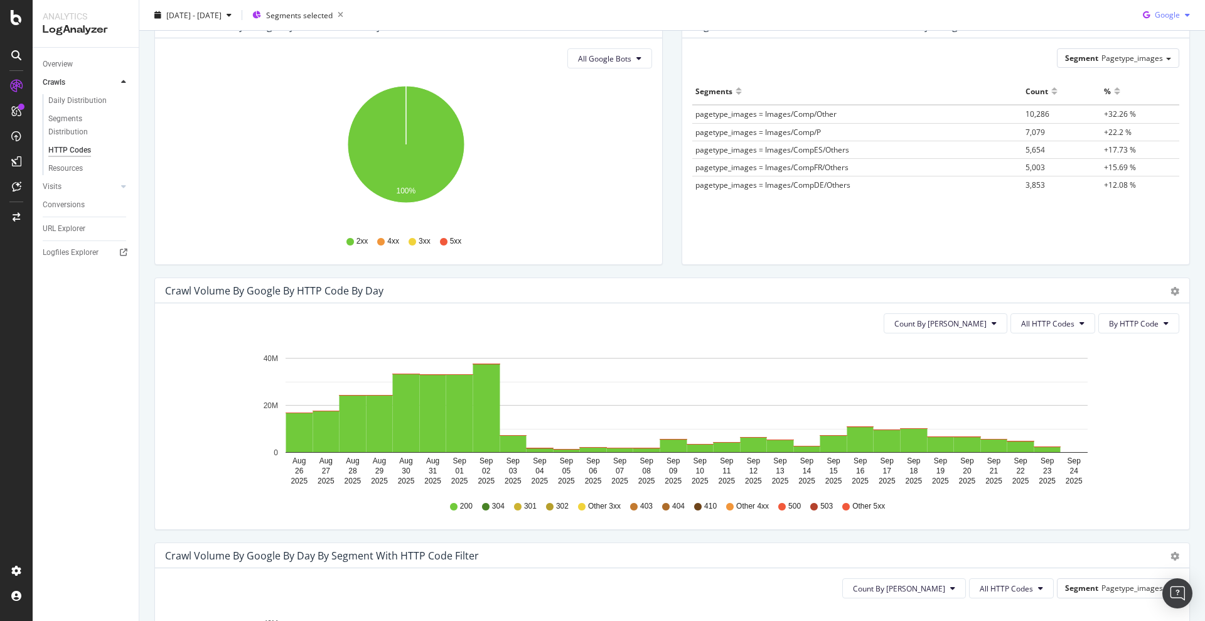
click at [963, 15] on span "Google" at bounding box center [1167, 14] width 25 height 11
click at [963, 63] on span "Bing" at bounding box center [1164, 63] width 46 height 11
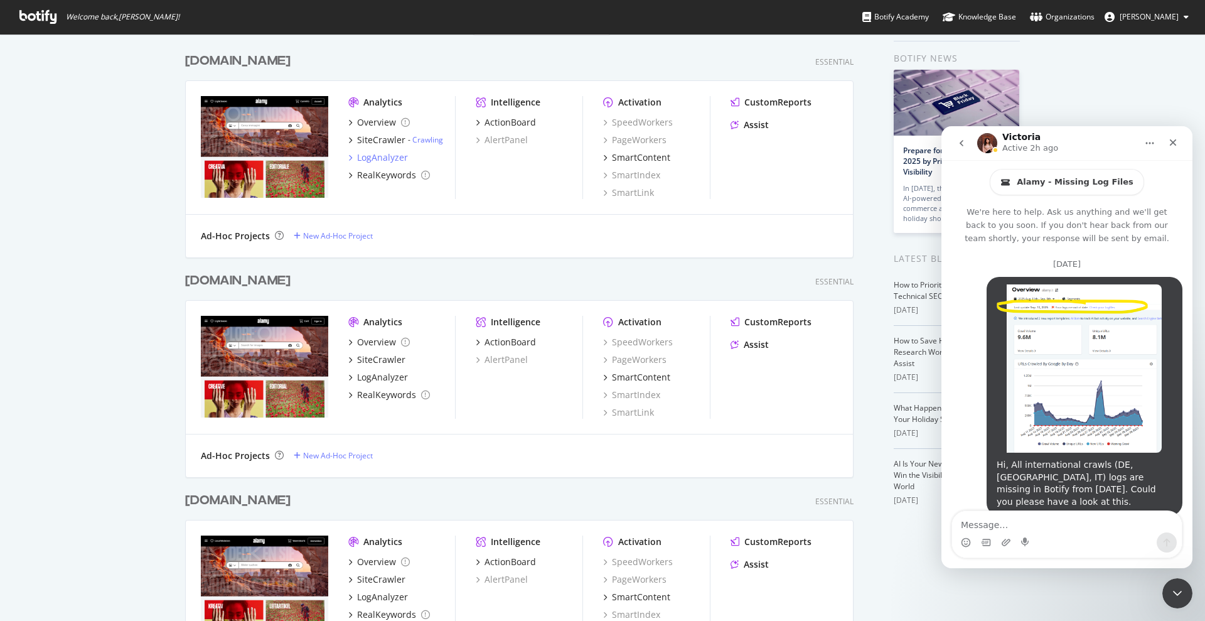
scroll to position [3043, 0]
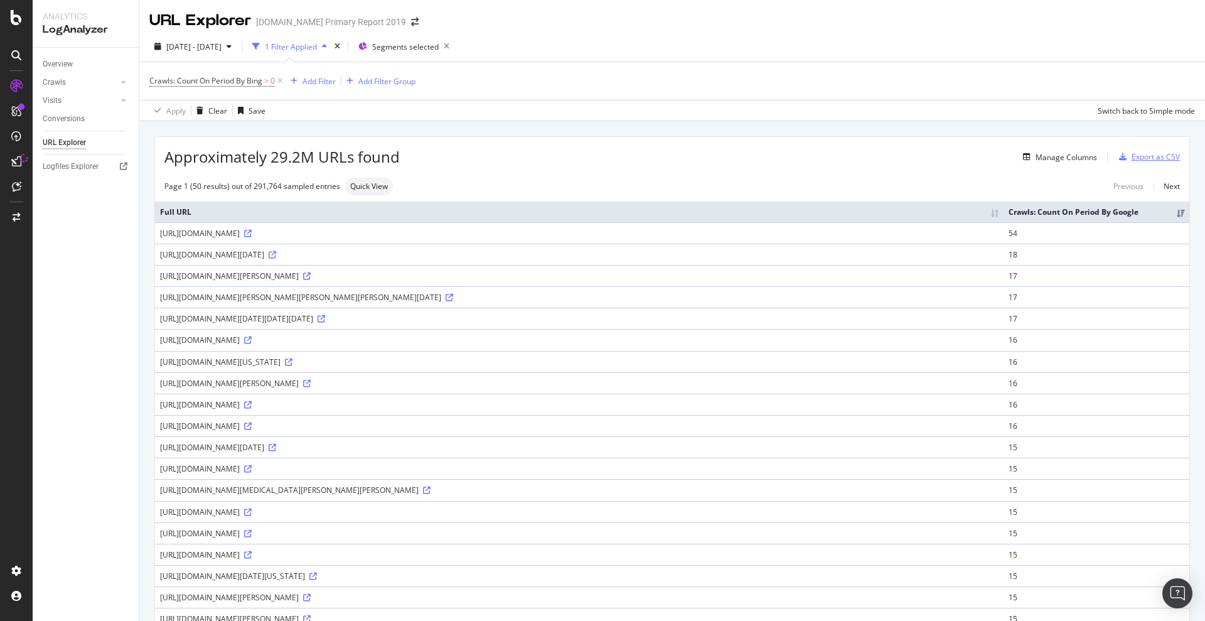
click at [1160, 157] on div "Export as CSV" at bounding box center [1155, 156] width 48 height 11
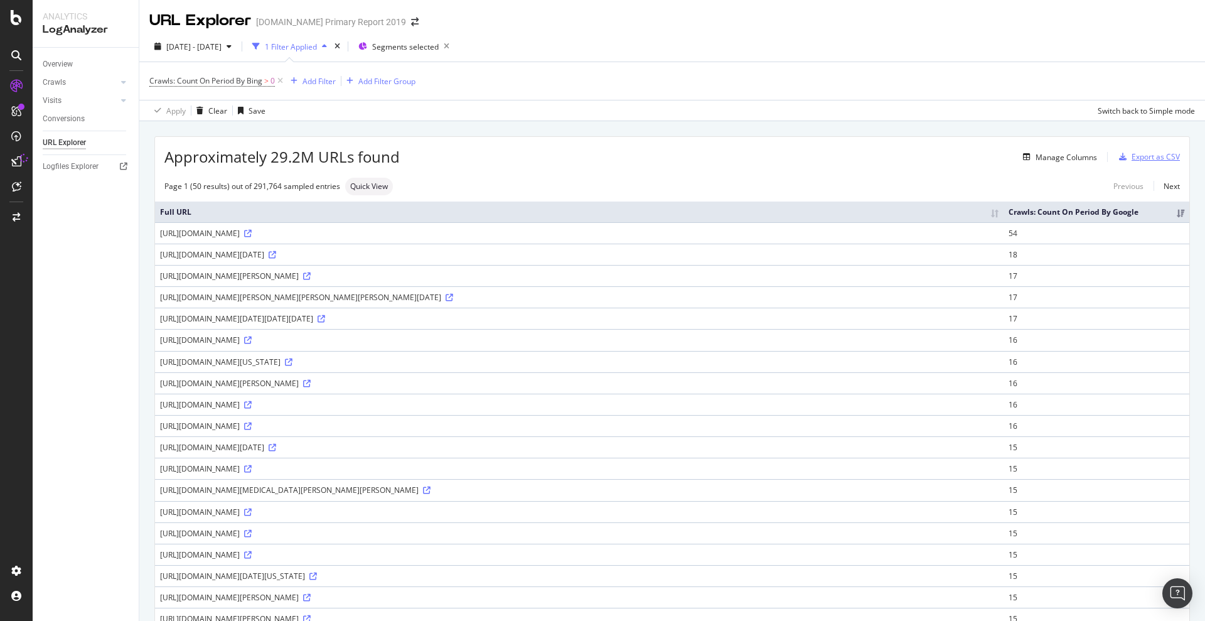
click at [1131, 161] on div "Export as CSV" at bounding box center [1155, 156] width 48 height 11
click at [1149, 156] on div "Export as CSV" at bounding box center [1155, 156] width 48 height 11
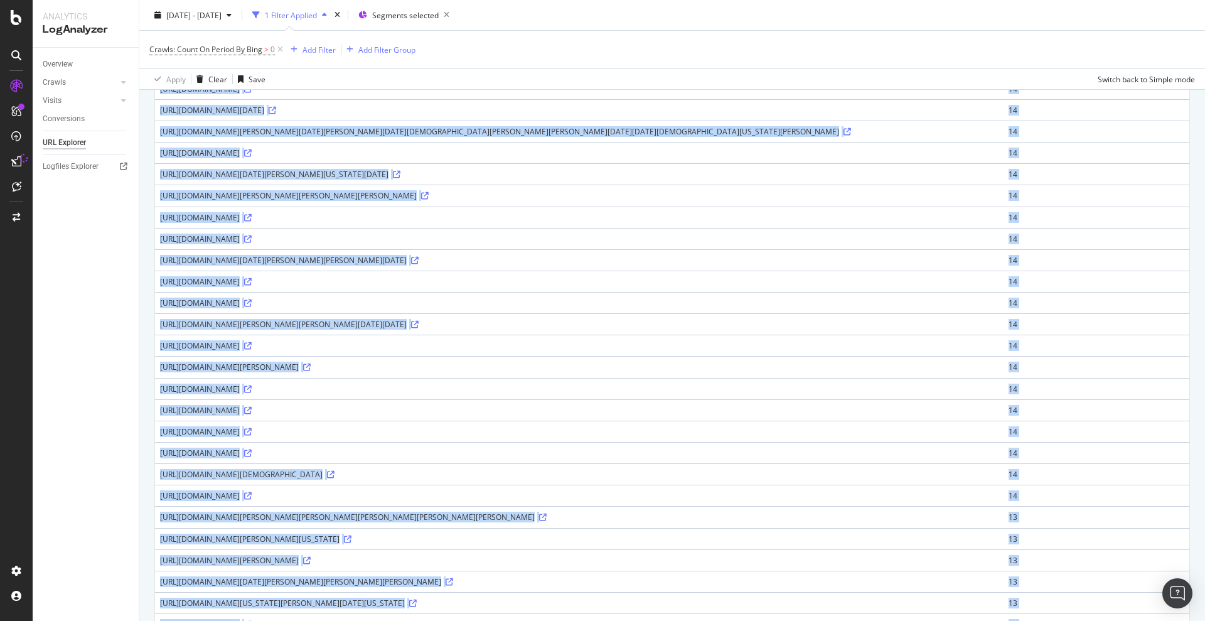
scroll to position [830, 0]
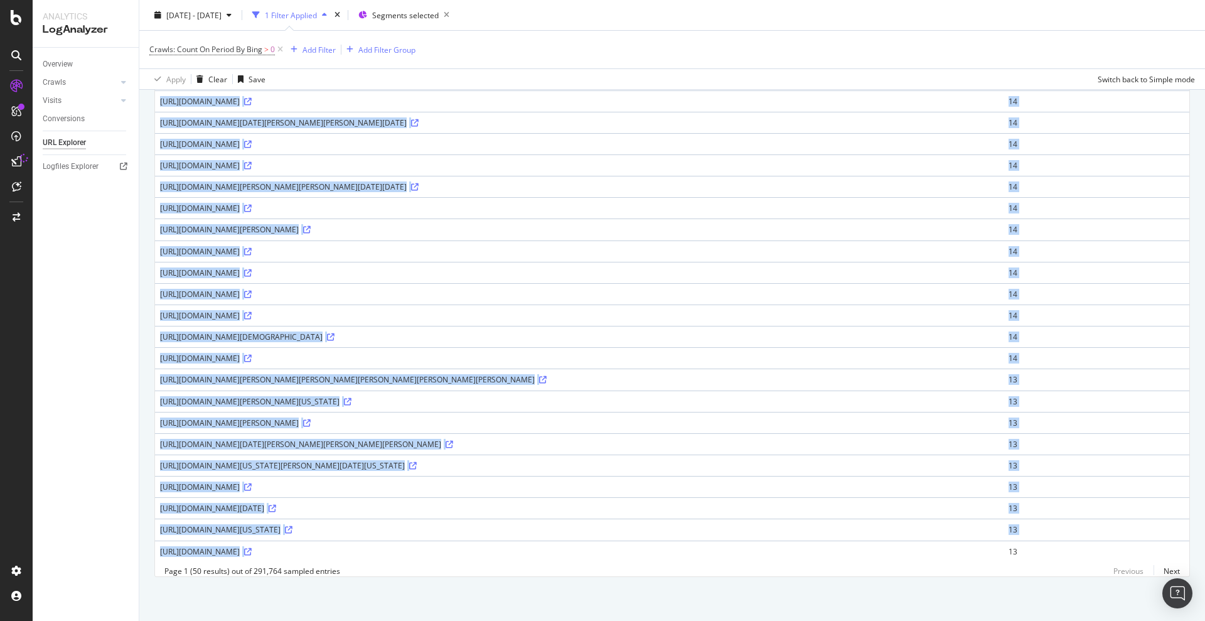
drag, startPoint x: 163, startPoint y: 238, endPoint x: 966, endPoint y: 546, distance: 860.8
click at [966, 546] on tbody "https://c8.alamy.com/comp/T0NFJ3/travel-agency-banner-cruise-ship-journey-yacht…" at bounding box center [672, 26] width 1034 height 1071
copy tbody "ttps://c8.alamy.com/comp/T0NFJ3/travel-agency-banner-cruise-ship-journey-yacht-…"
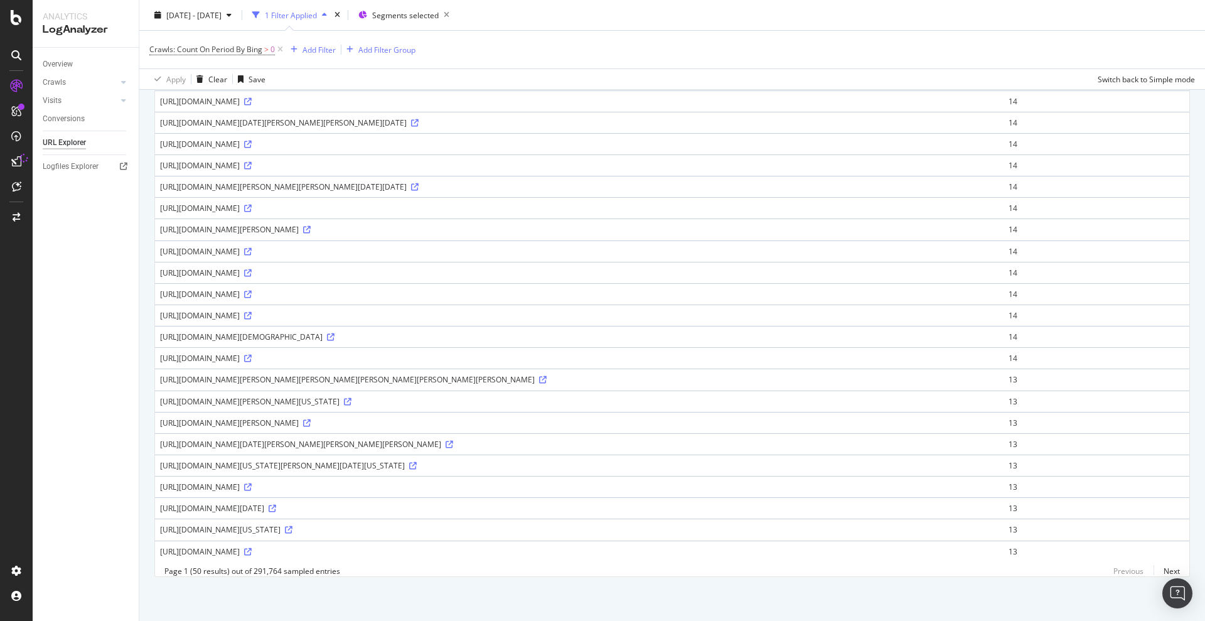
click at [429, 583] on div "Approximately 29.2M URLs found Manage Columns Export as CSV Page 1 (50 results)…" at bounding box center [671, 4] width 1065 height 1231
click at [350, 374] on div "https://c8.alamy.com/comp/3BNG8R0/ahsoka-2023-hera-syndulla-mary-elizabeth-wins…" at bounding box center [579, 379] width 838 height 11
click at [539, 376] on icon at bounding box center [543, 380] width 8 height 8
click at [445, 440] on icon at bounding box center [449, 444] width 8 height 8
click at [1158, 570] on link "Next" at bounding box center [1166, 571] width 26 height 18
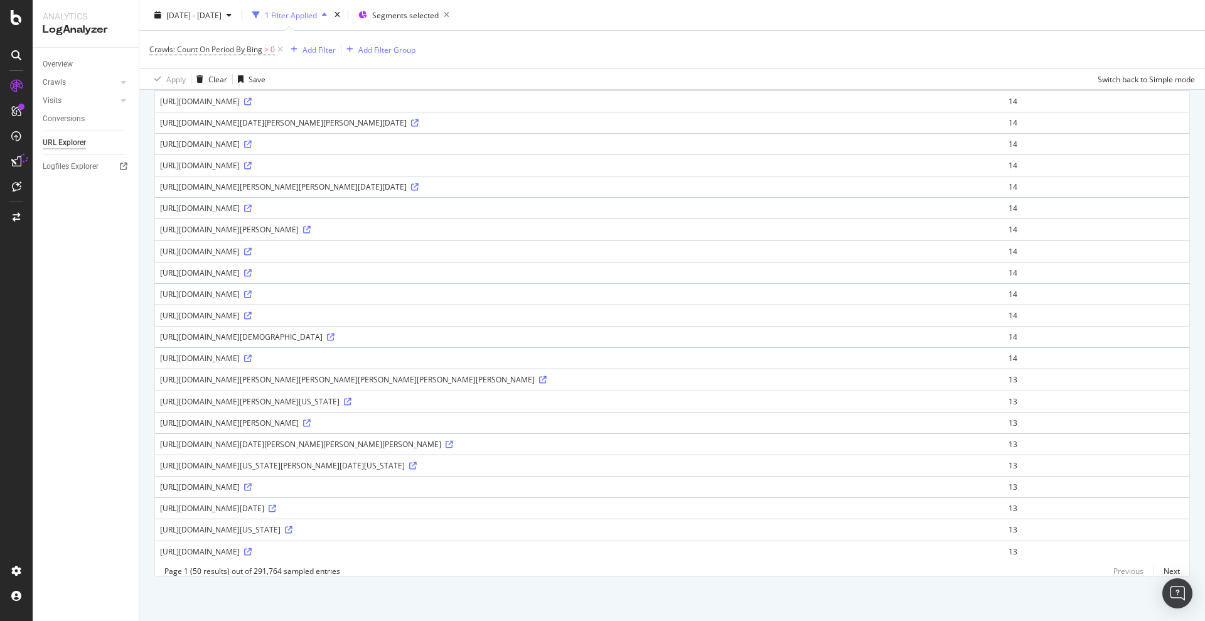
scroll to position [0, 0]
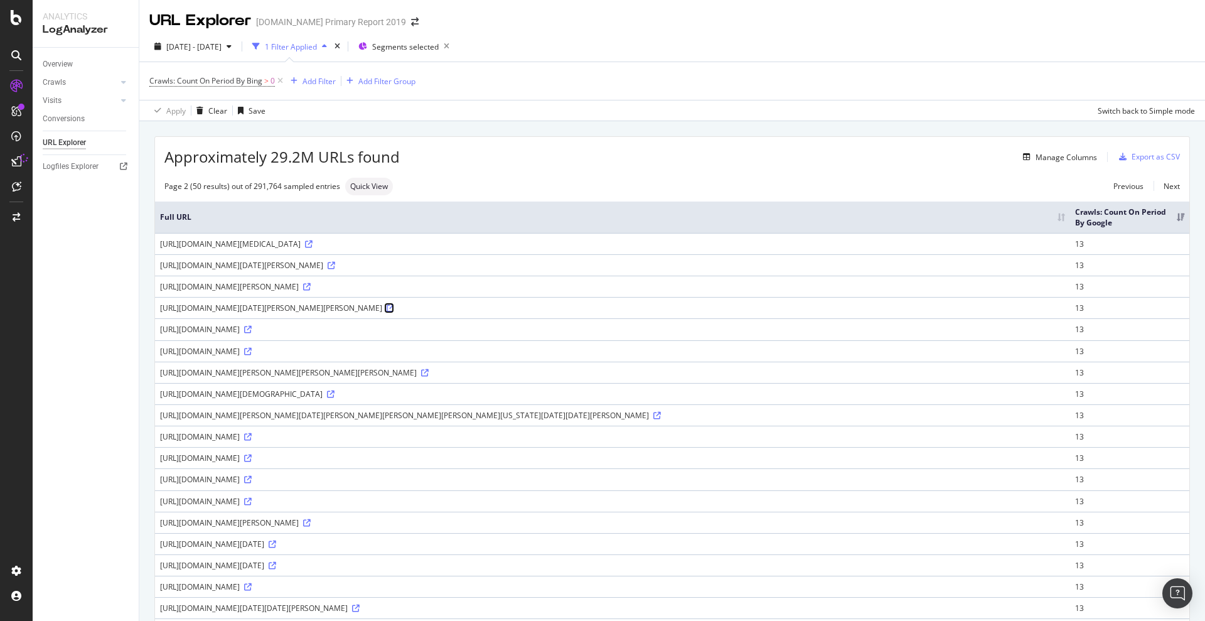
click at [394, 309] on icon at bounding box center [391, 308] width 8 height 8
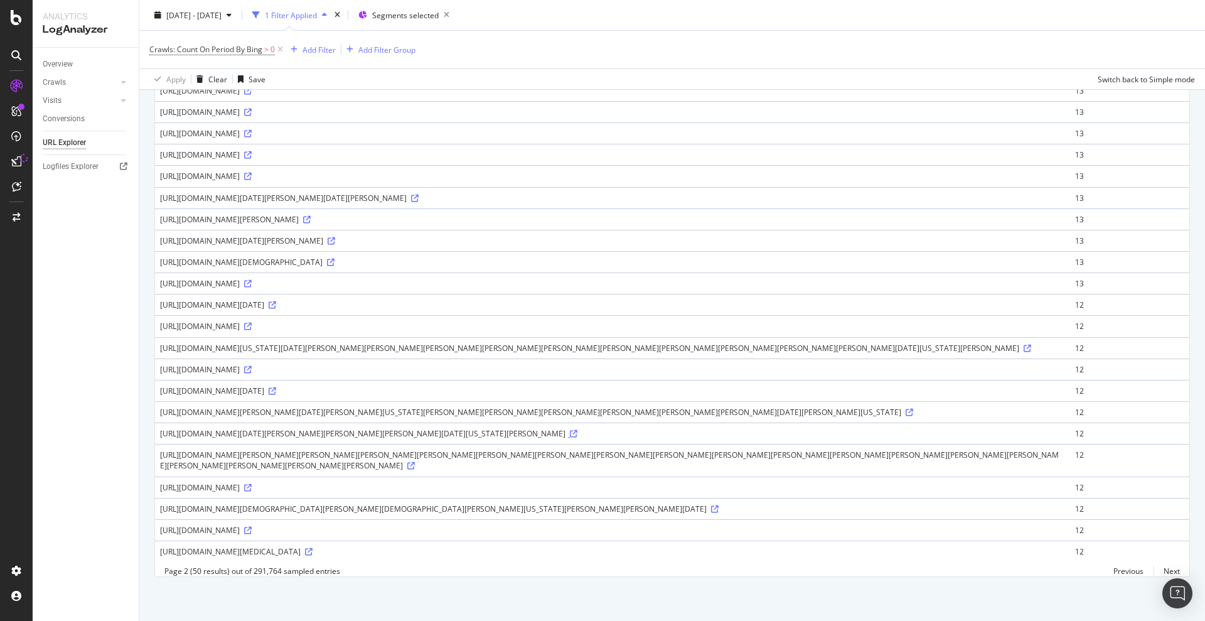
click at [240, 428] on div "https://c8.alamy.com/comp/T16461/los-angeles-ca-usa-23rd-mar-2019-rebecca-jeffe…" at bounding box center [612, 433] width 905 height 11
click at [570, 430] on icon at bounding box center [574, 434] width 8 height 8
